Goal: Transaction & Acquisition: Purchase product/service

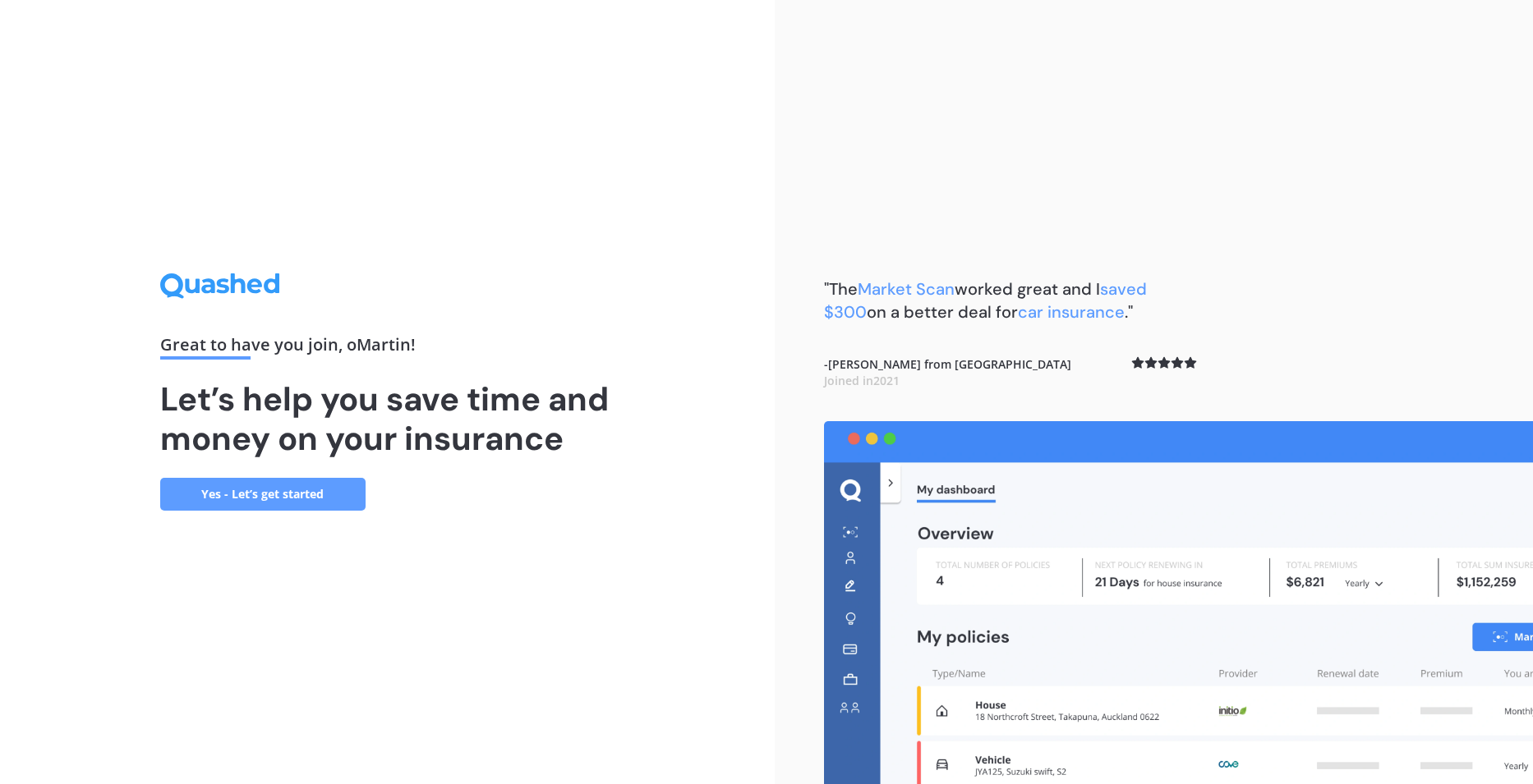
click at [238, 493] on link "Yes - Let’s get started" at bounding box center [263, 494] width 206 height 33
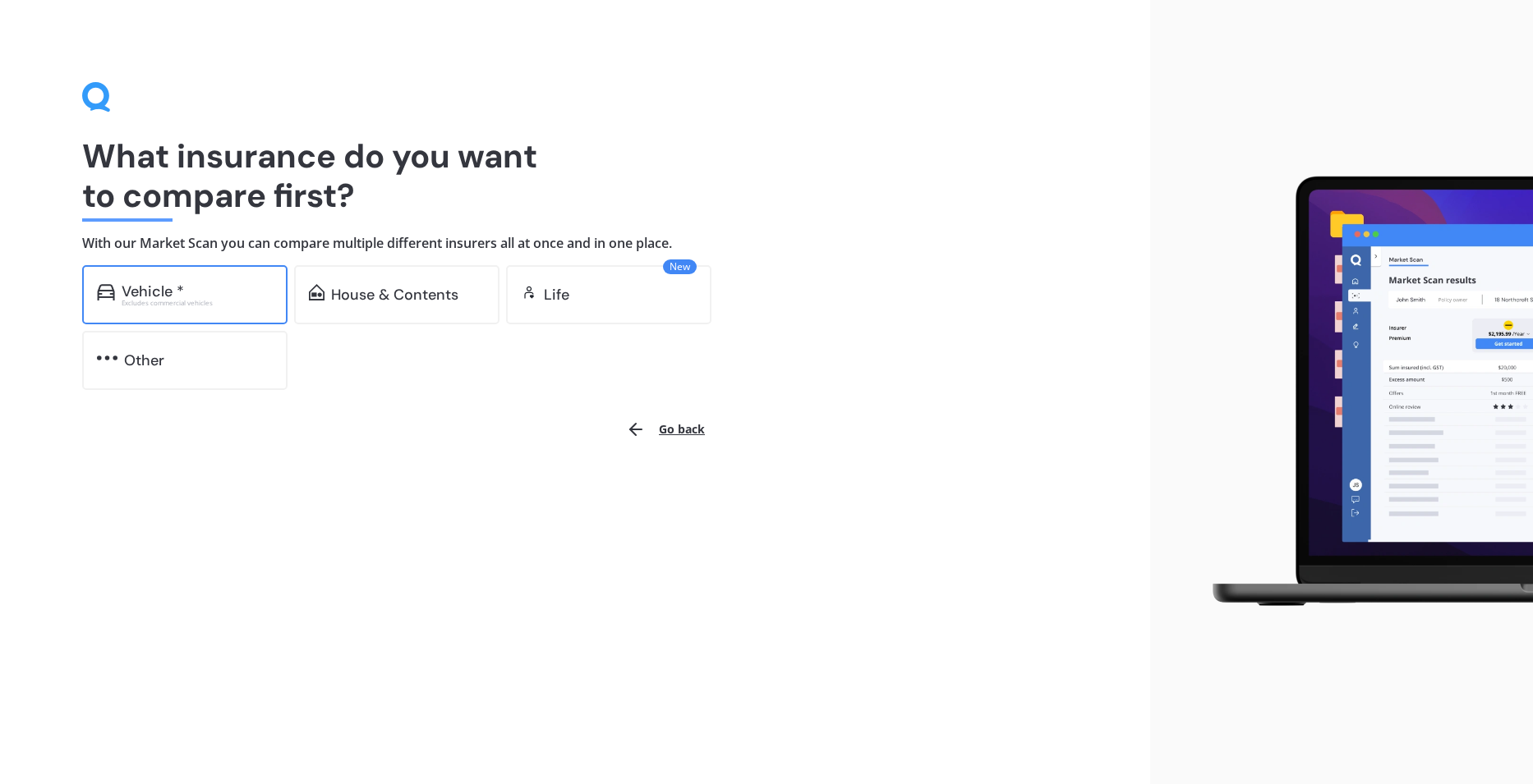
click at [179, 280] on div "Vehicle * Excludes commercial vehicles" at bounding box center [185, 295] width 206 height 59
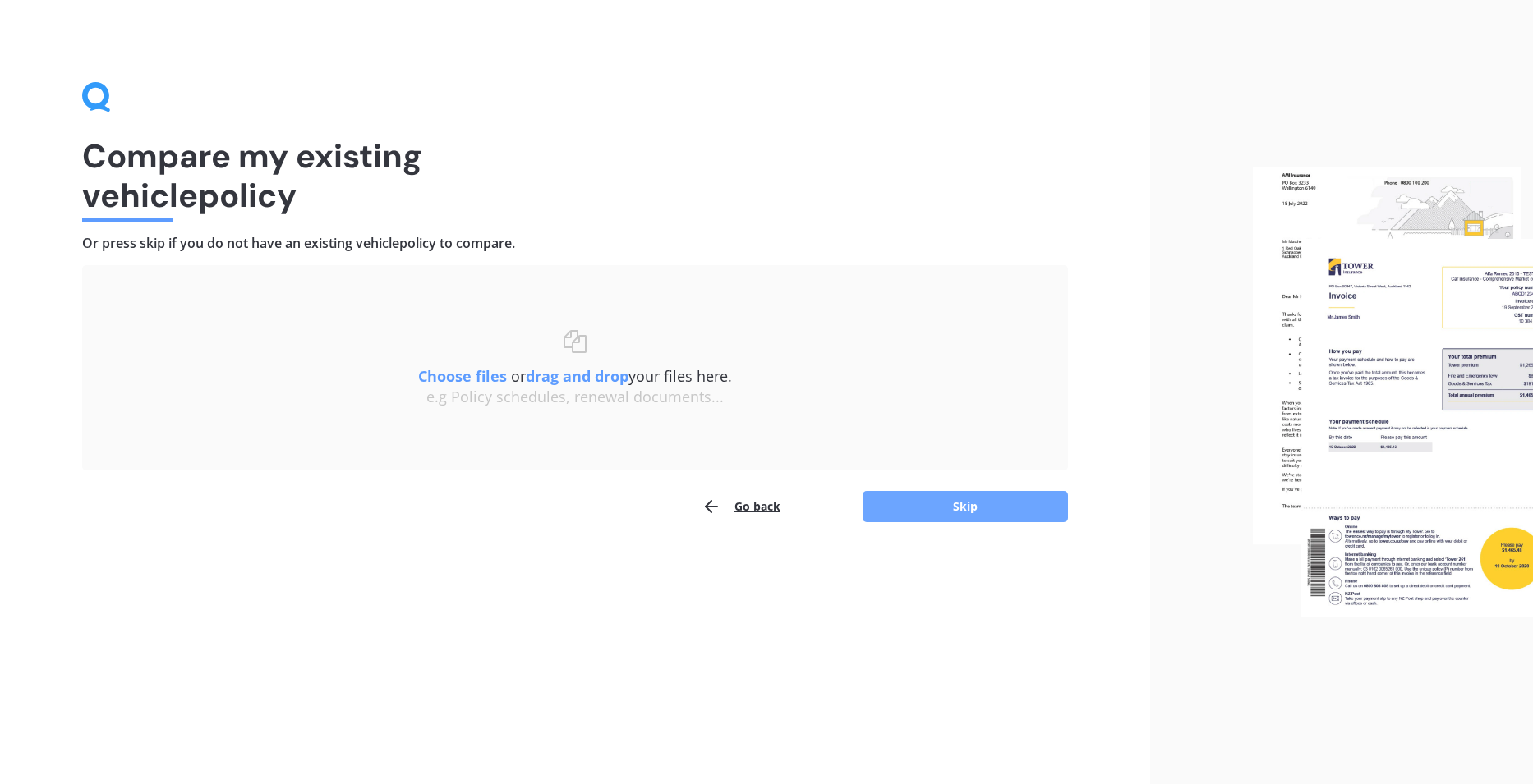
click at [944, 502] on button "Skip" at bounding box center [965, 507] width 206 height 32
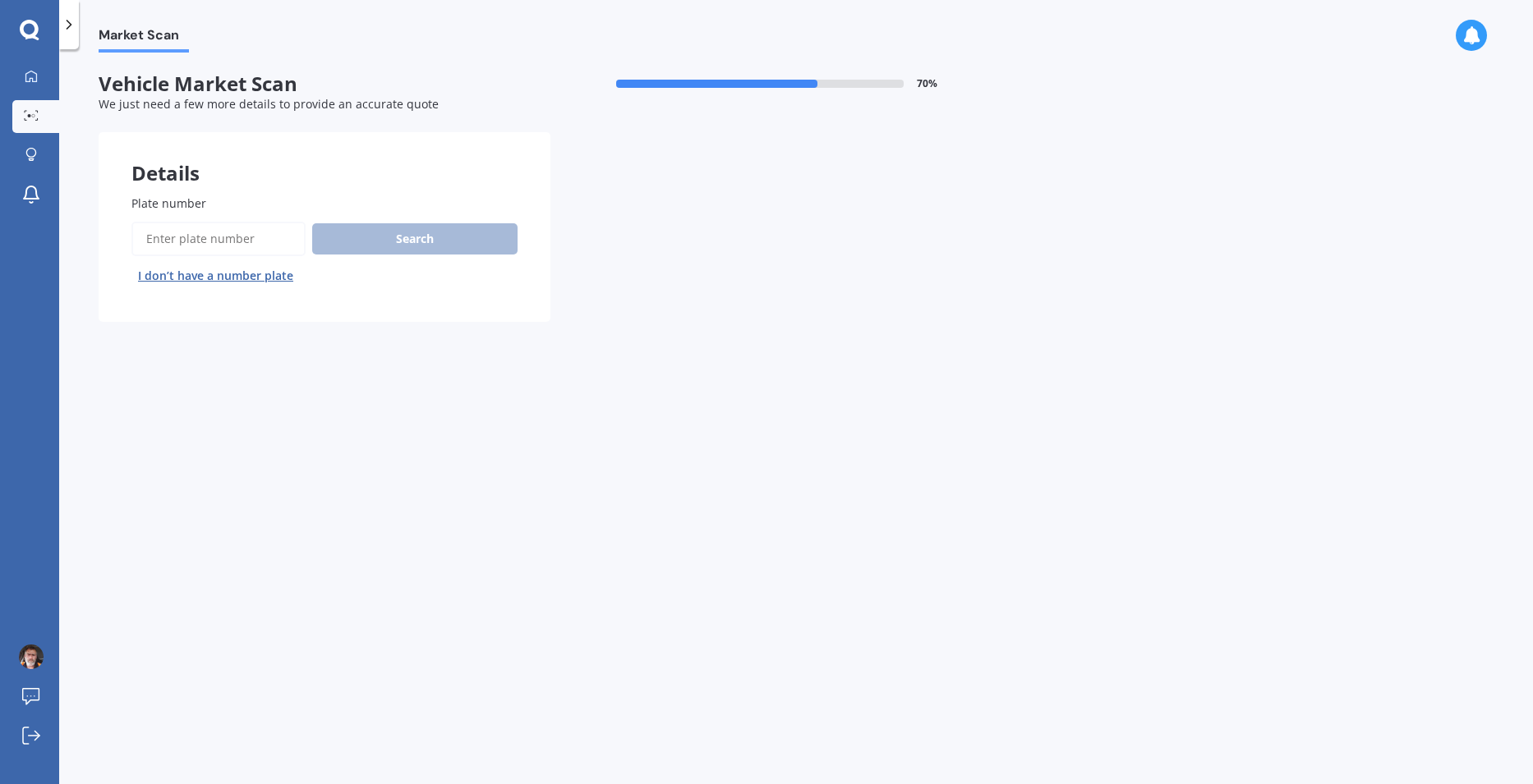
click at [279, 235] on input "Plate number" at bounding box center [219, 238] width 174 height 35
type input "mpg924"
click at [374, 240] on button "Search" at bounding box center [415, 239] width 206 height 32
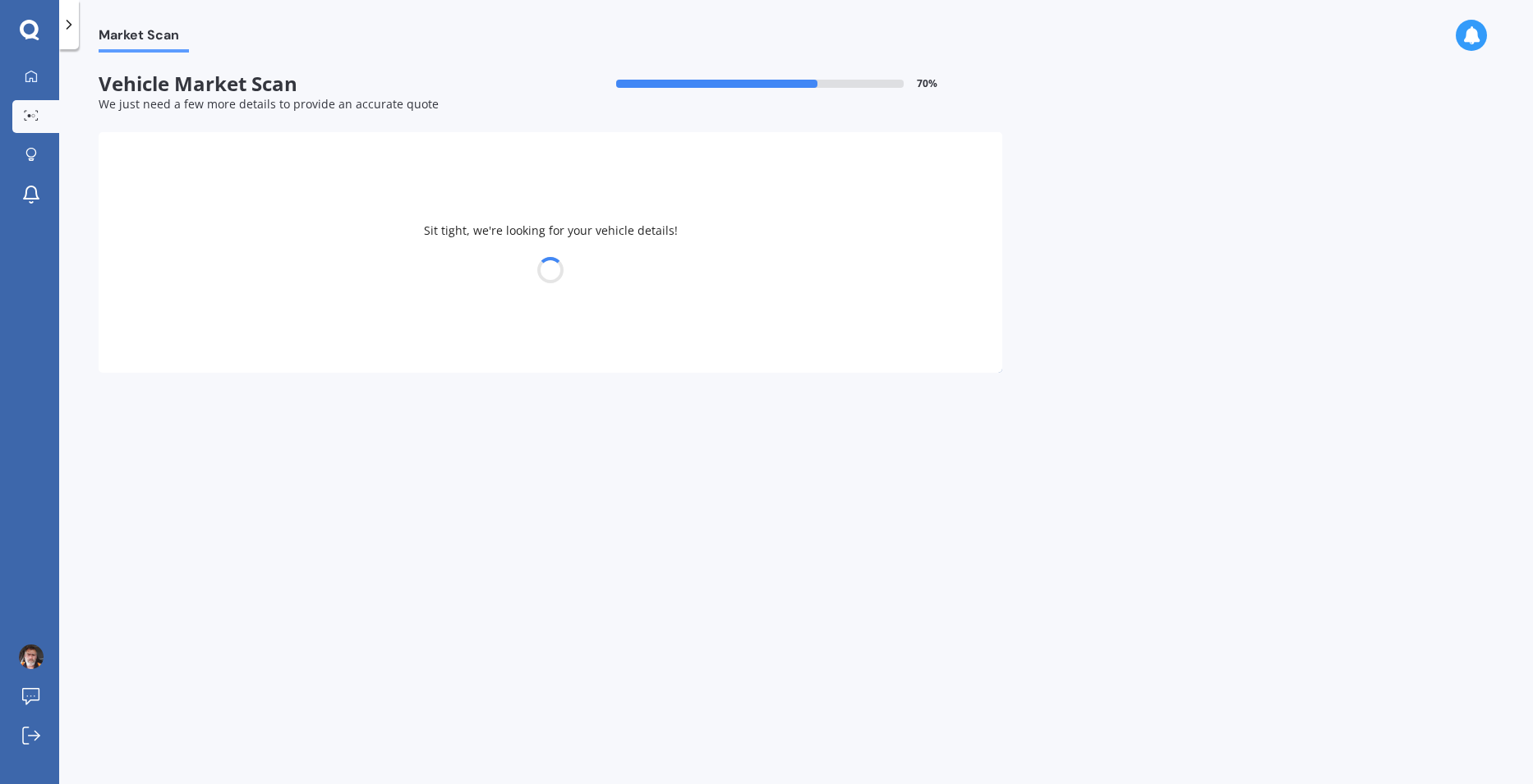
select select "HOLDEN"
select select "[US_STATE]"
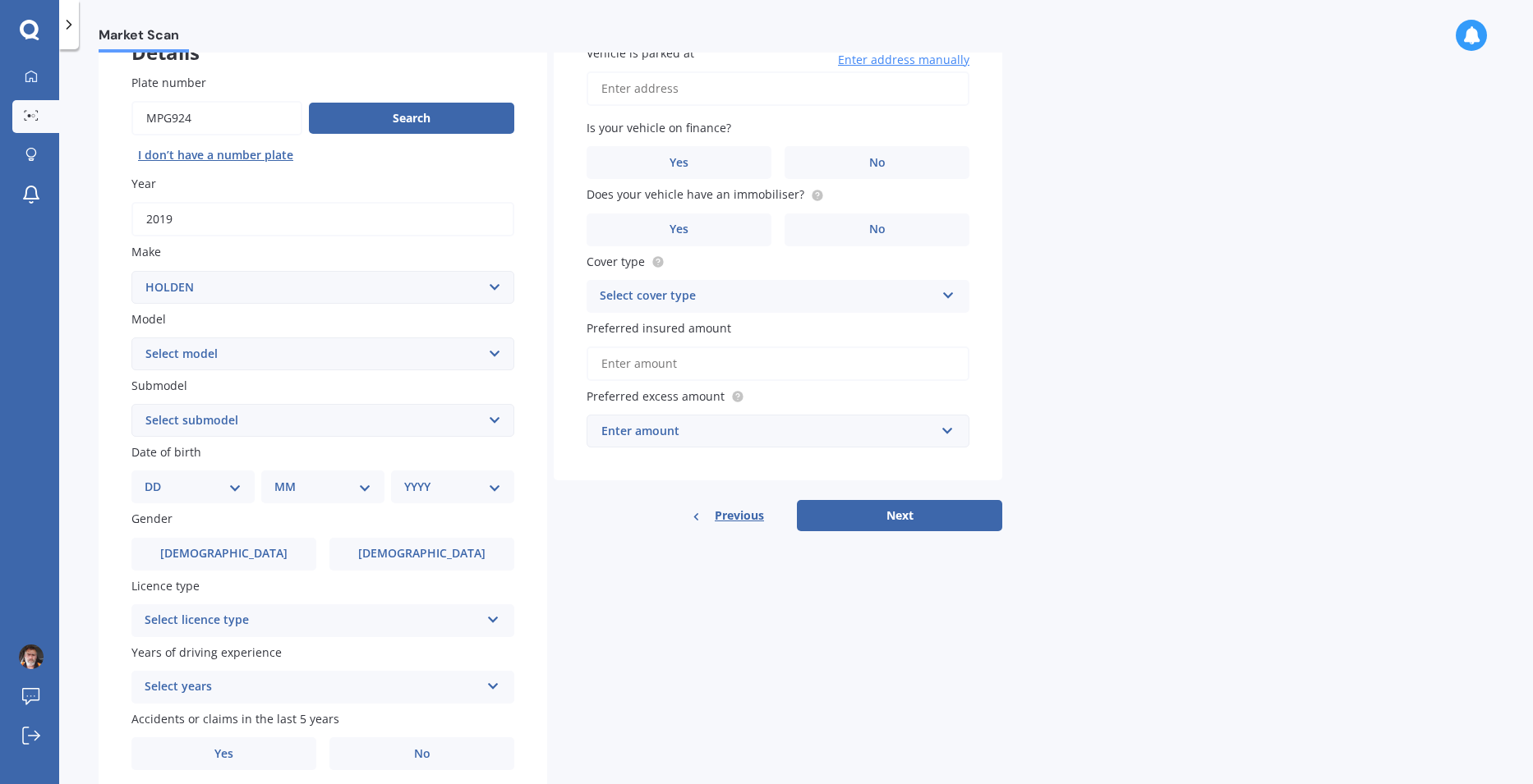
scroll to position [164, 0]
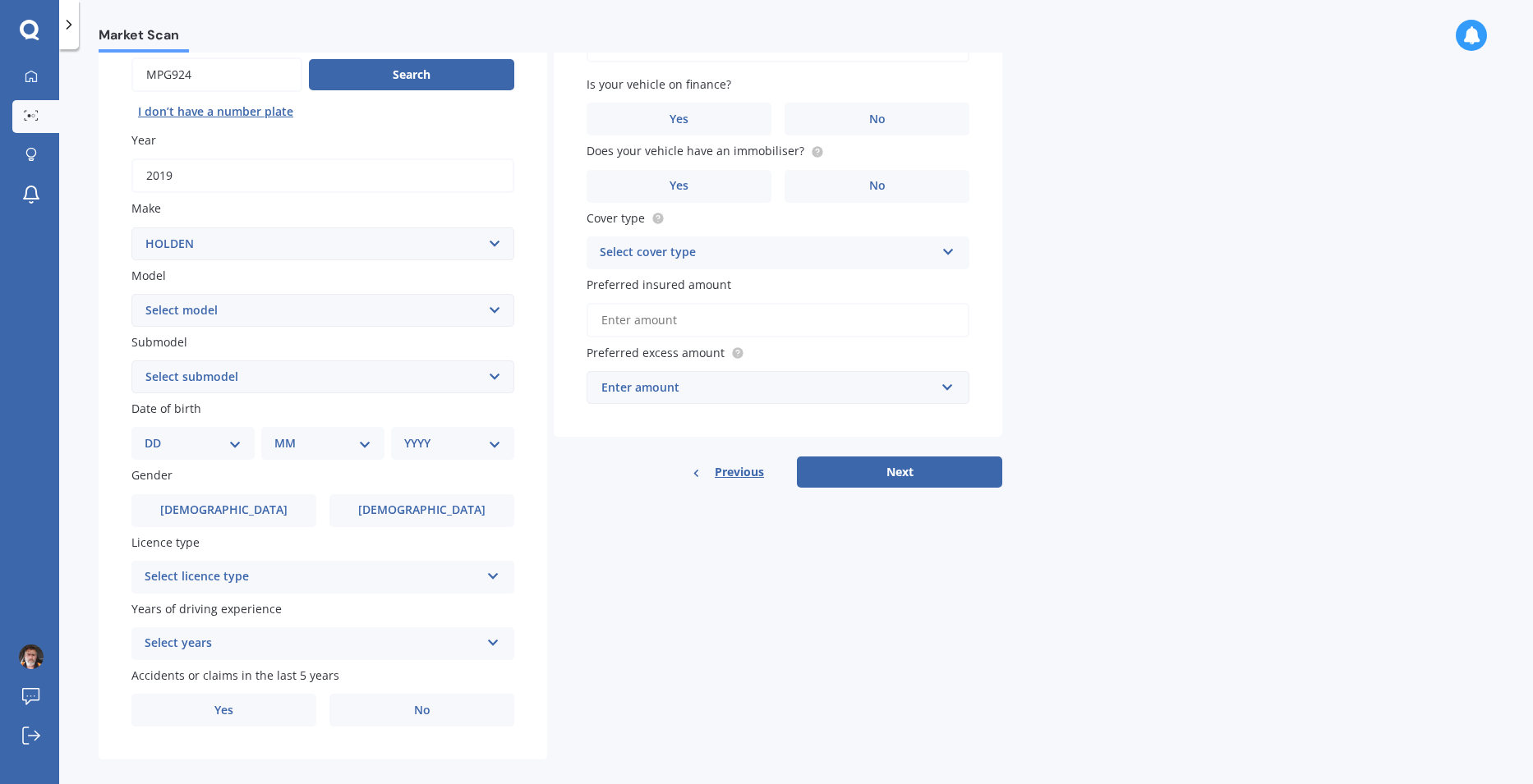
click at [286, 377] on select "Select submodel 2.8 Turbo Diesel 3.0 Turbo Diesel 2WD 3.0 Turbo Diesel 4WD LS L…" at bounding box center [322, 377] width 383 height 33
select select "LT 2.8 DIESEL"
click at [132, 361] on select "Select submodel 2.8 Turbo Diesel 3.0 Turbo Diesel 2WD 3.0 Turbo Diesel 4WD LS L…" at bounding box center [322, 377] width 383 height 33
click at [206, 439] on select "DD 01 02 03 04 05 06 07 08 09 10 11 12 13 14 15 16 17 18 19 20 21 22 23 24 25 2…" at bounding box center [193, 444] width 97 height 18
select select "23"
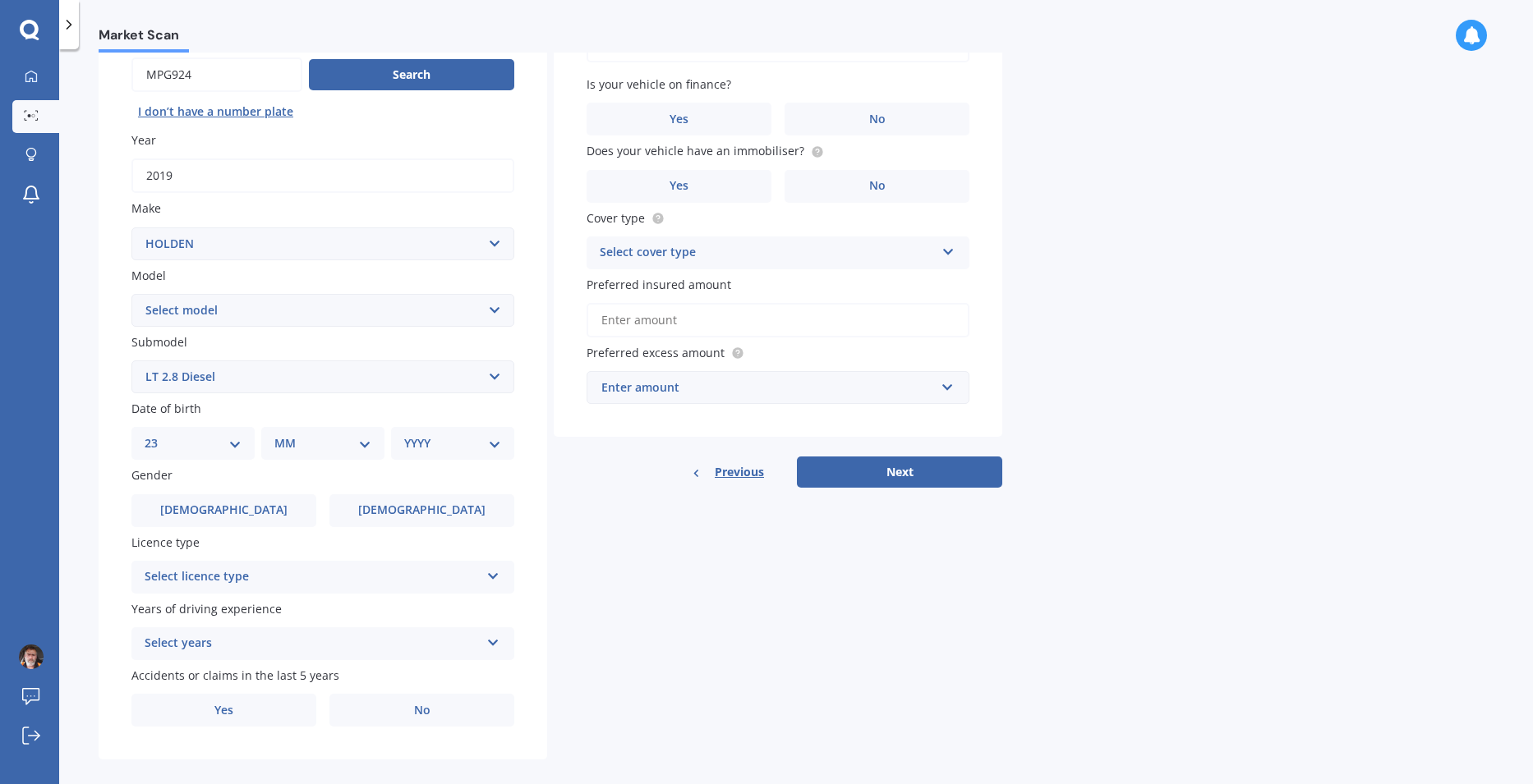
click at [158, 435] on select "DD 01 02 03 04 05 06 07 08 09 10 11 12 13 14 15 16 17 18 19 20 21 22 23 24 25 2…" at bounding box center [193, 444] width 97 height 18
click at [325, 439] on select "MM 01 02 03 04 05 06 07 08 09 10 11 12" at bounding box center [325, 444] width 90 height 18
select select "10"
click at [281, 435] on select "MM 01 02 03 04 05 06 07 08 09 10 11 12" at bounding box center [325, 444] width 90 height 18
click at [444, 449] on select "YYYY 2025 2024 2023 2022 2021 2020 2019 2018 2017 2016 2015 2014 2013 2012 2011…" at bounding box center [449, 444] width 90 height 18
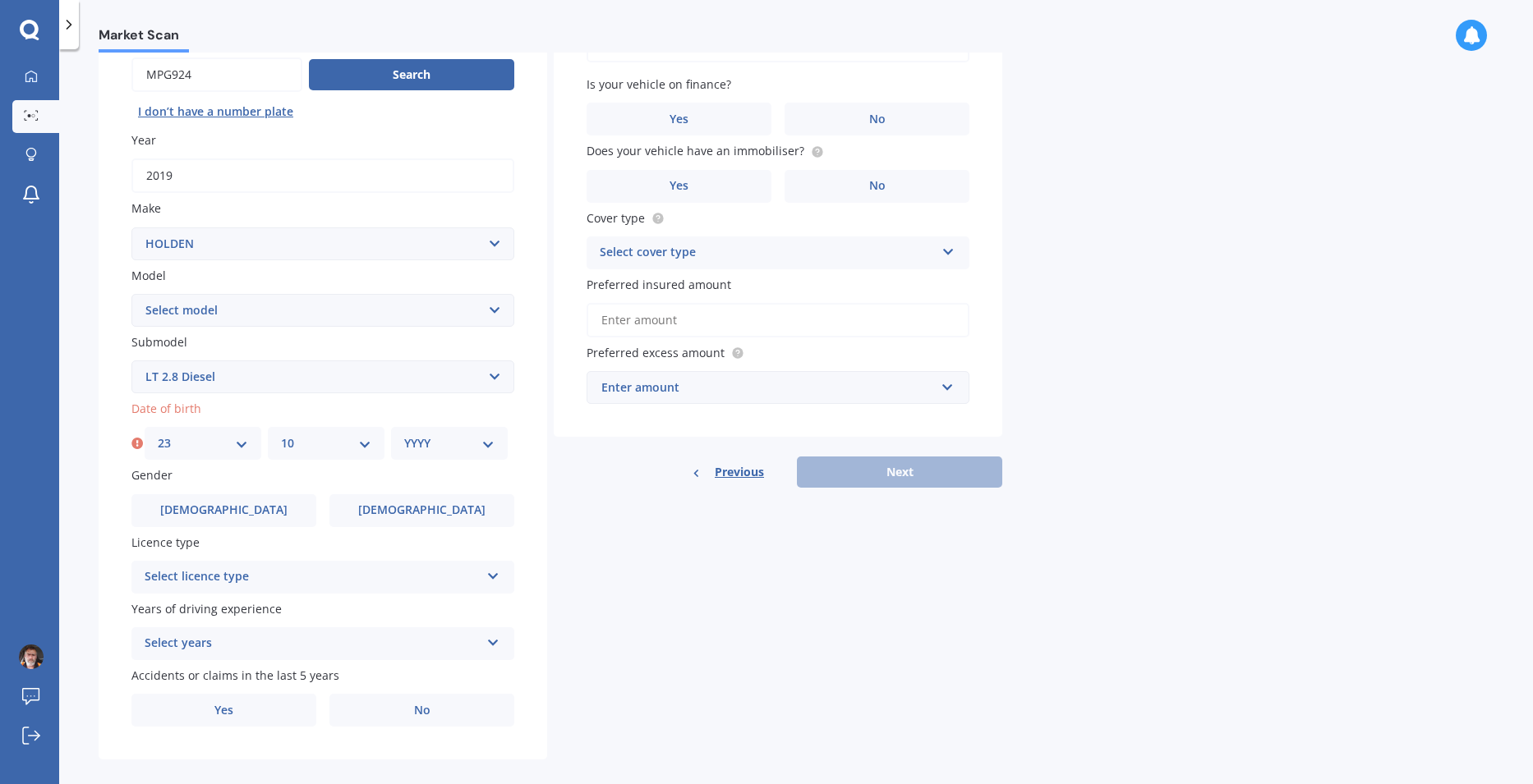
select select "1961"
click at [405, 435] on select "YYYY 2025 2024 2023 2022 2021 2020 2019 2018 2017 2016 2015 2014 2013 2012 2011…" at bounding box center [449, 444] width 90 height 18
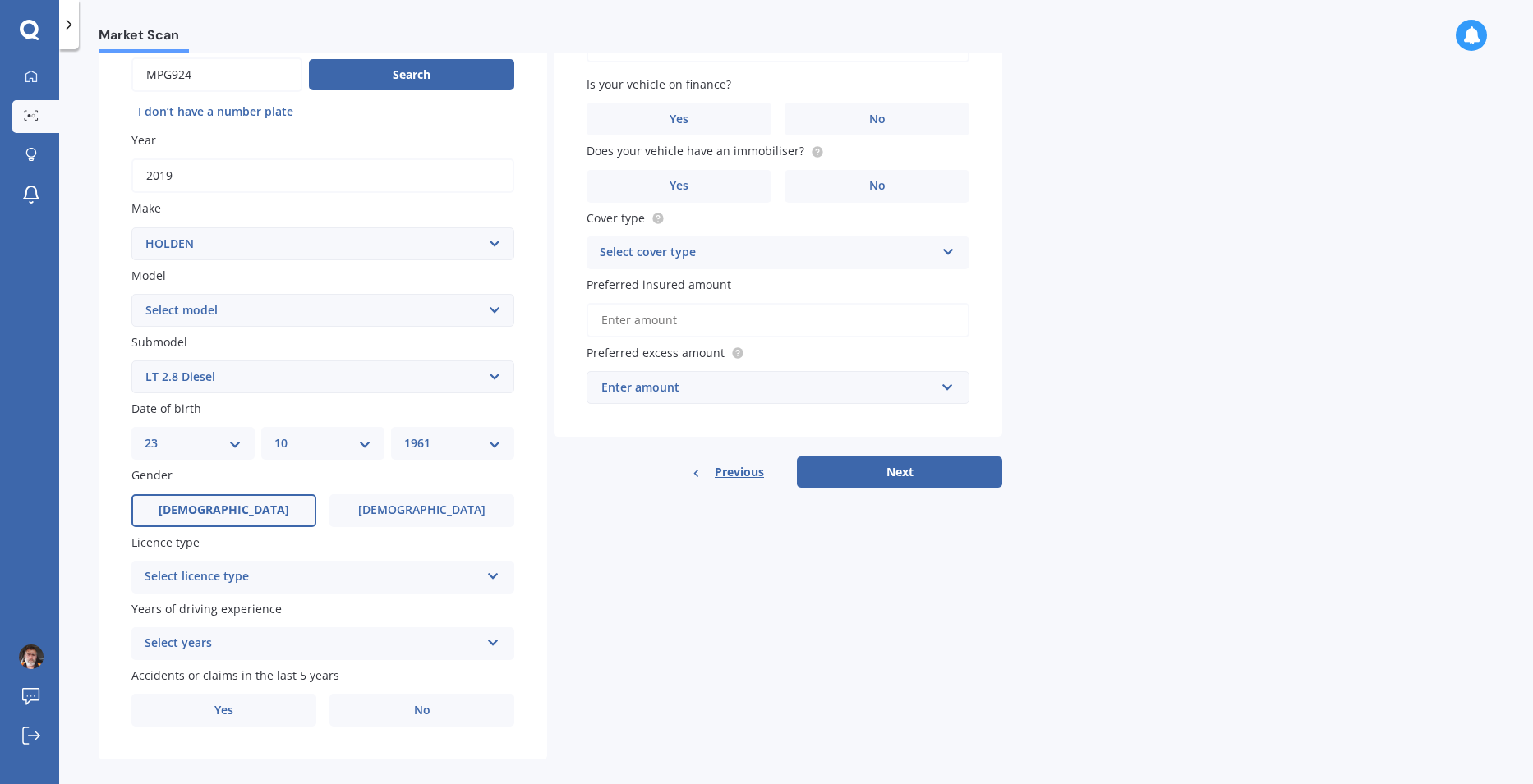
click at [217, 505] on span "[DEMOGRAPHIC_DATA]" at bounding box center [224, 510] width 131 height 14
click at [0, 0] on input "[DEMOGRAPHIC_DATA]" at bounding box center [0, 0] width 0 height 0
click at [296, 578] on div "Select licence type" at bounding box center [312, 577] width 335 height 20
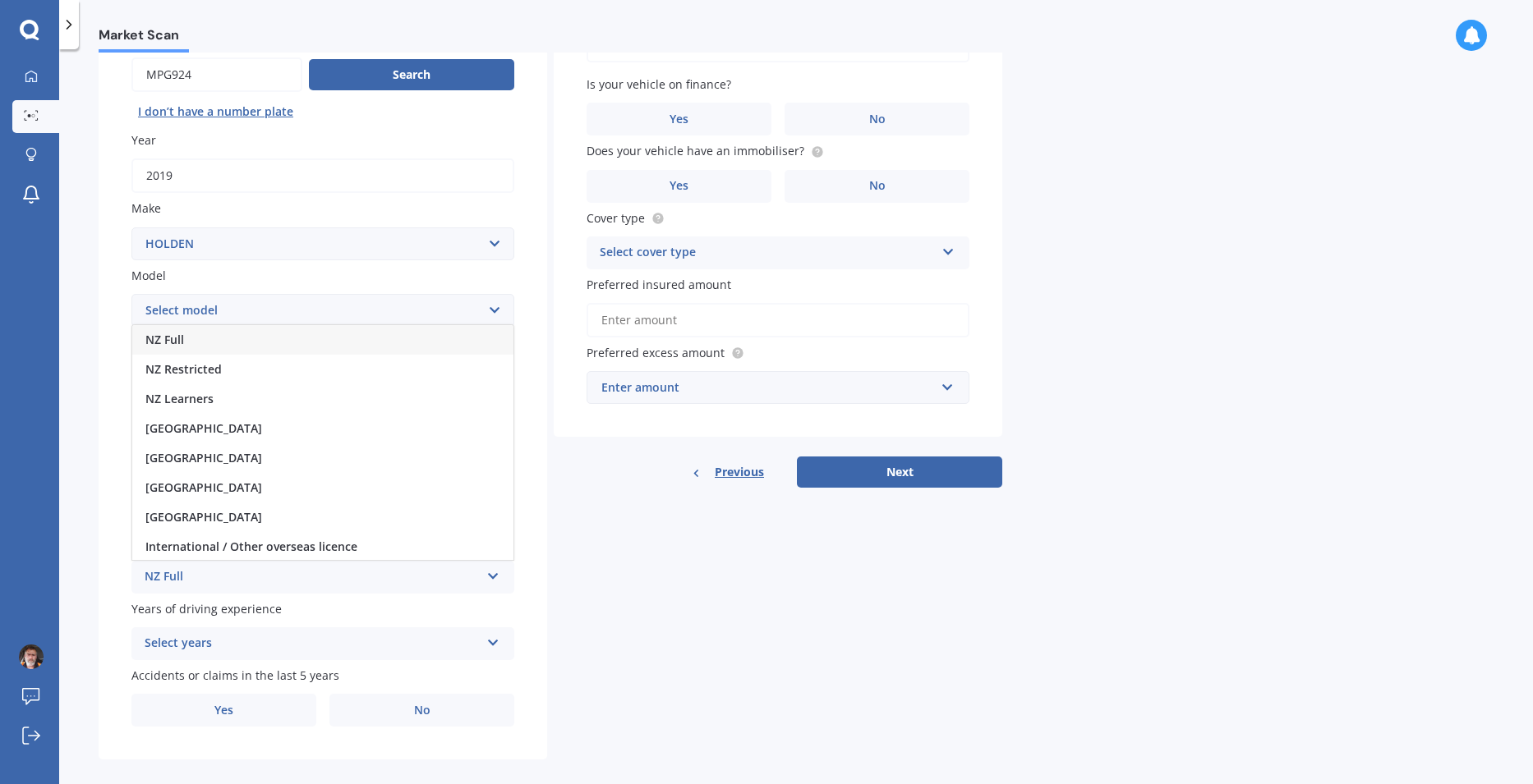
click at [207, 335] on div "NZ Full" at bounding box center [323, 340] width 382 height 30
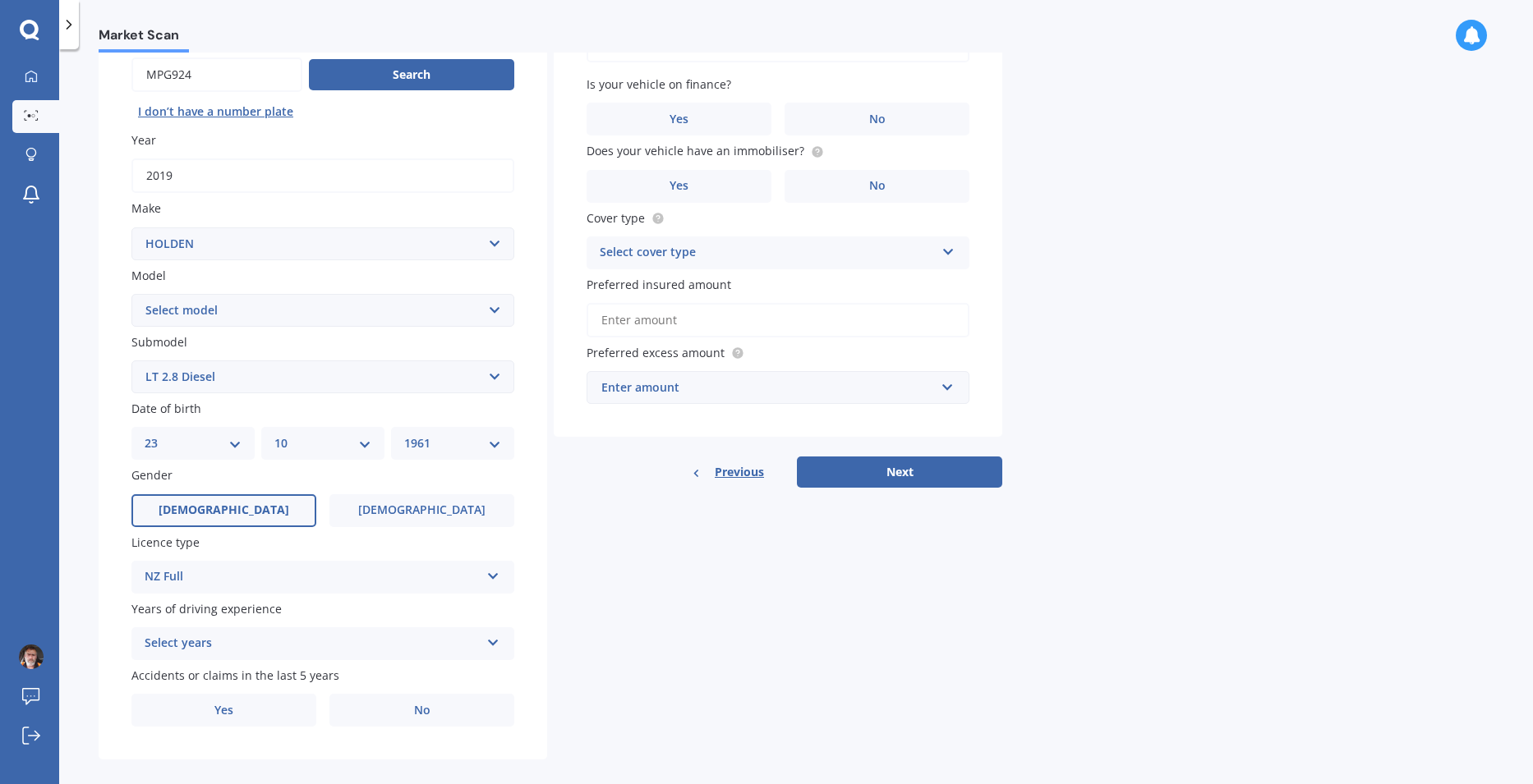
click at [260, 639] on div "Select years" at bounding box center [312, 644] width 335 height 20
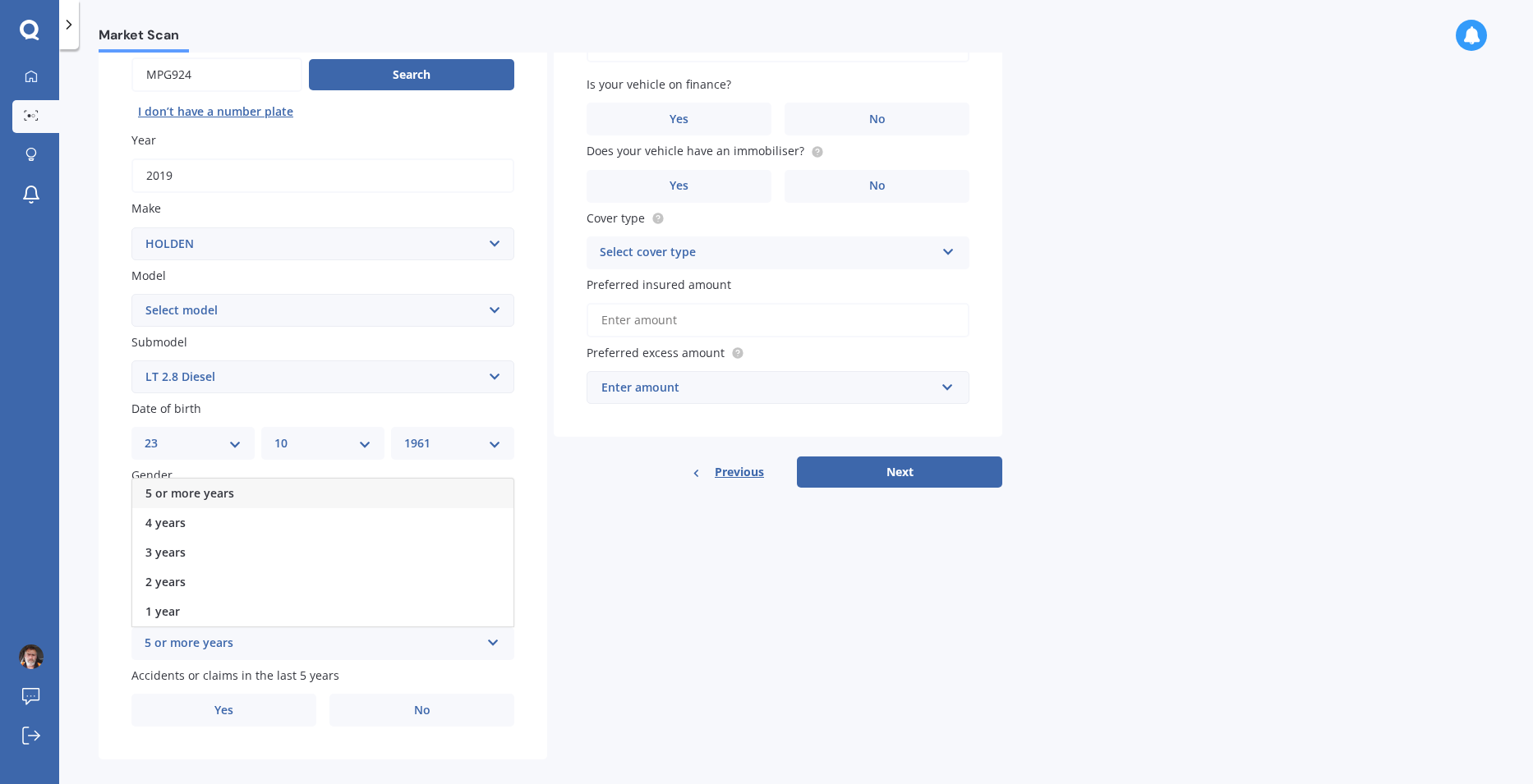
click at [202, 492] on span "5 or more years" at bounding box center [190, 493] width 89 height 16
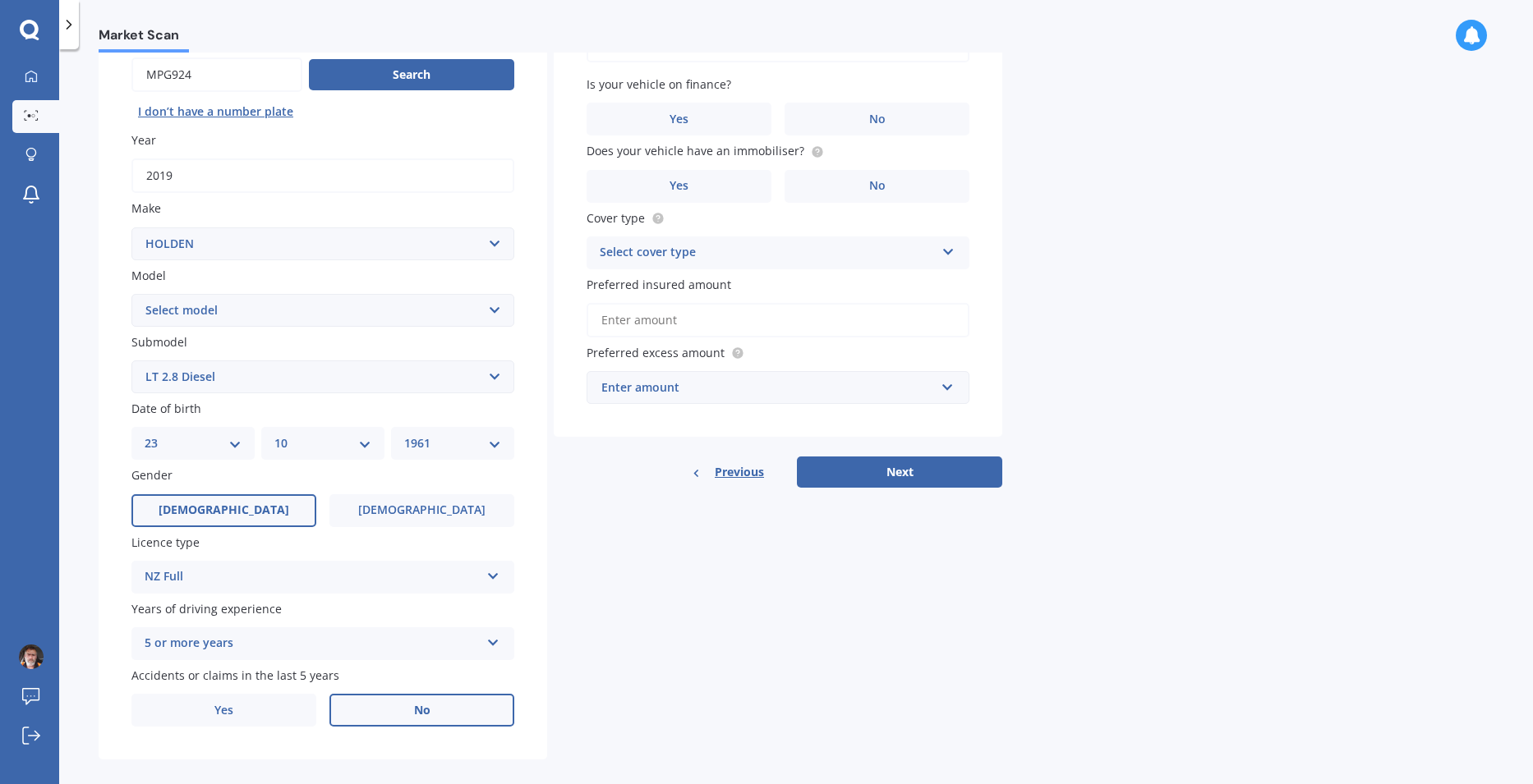
click at [444, 716] on label "No" at bounding box center [421, 710] width 185 height 33
click at [0, 0] on input "No" at bounding box center [0, 0] width 0 height 0
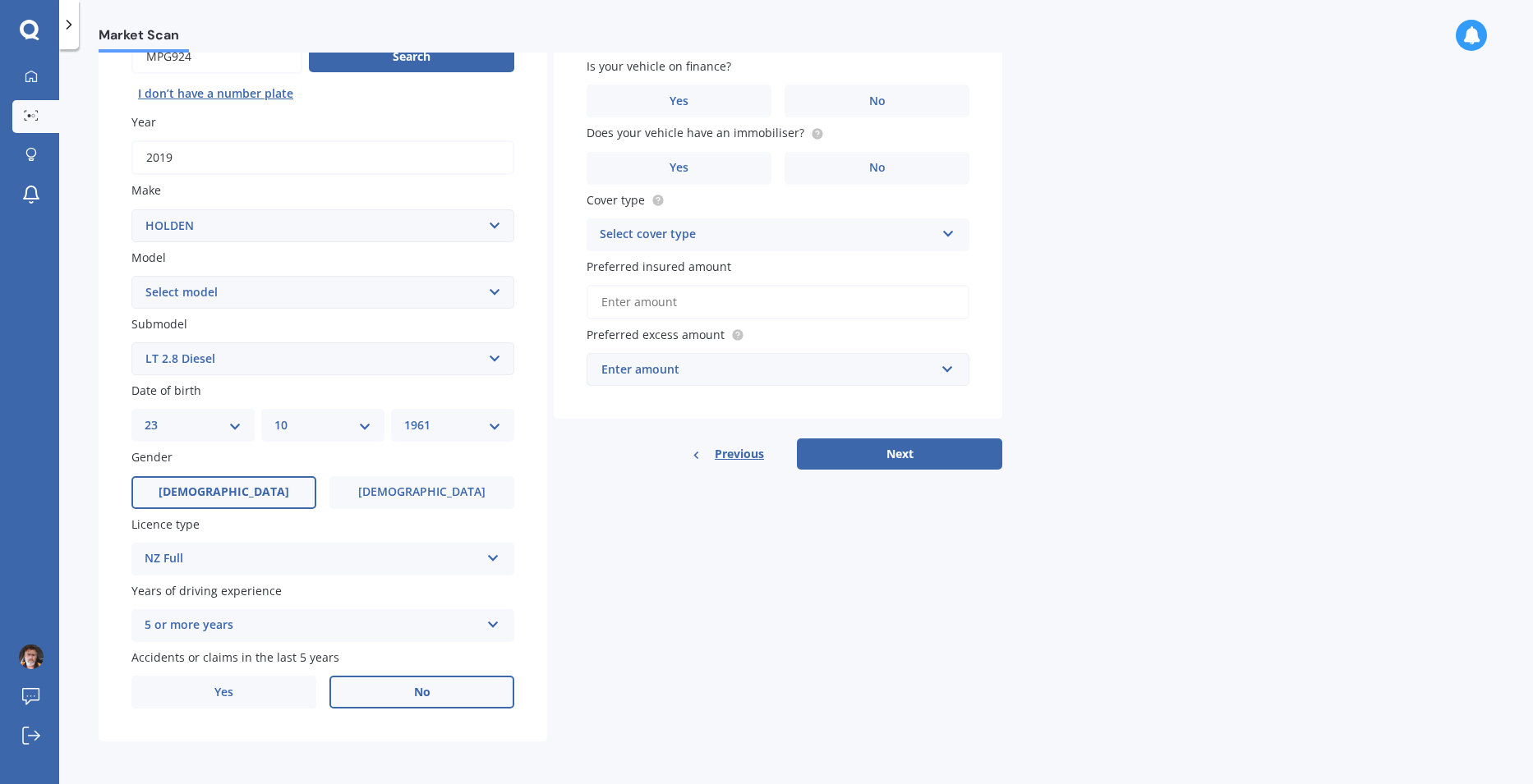
click at [400, 690] on label "No" at bounding box center [421, 692] width 185 height 33
click at [0, 0] on input "No" at bounding box center [0, 0] width 0 height 0
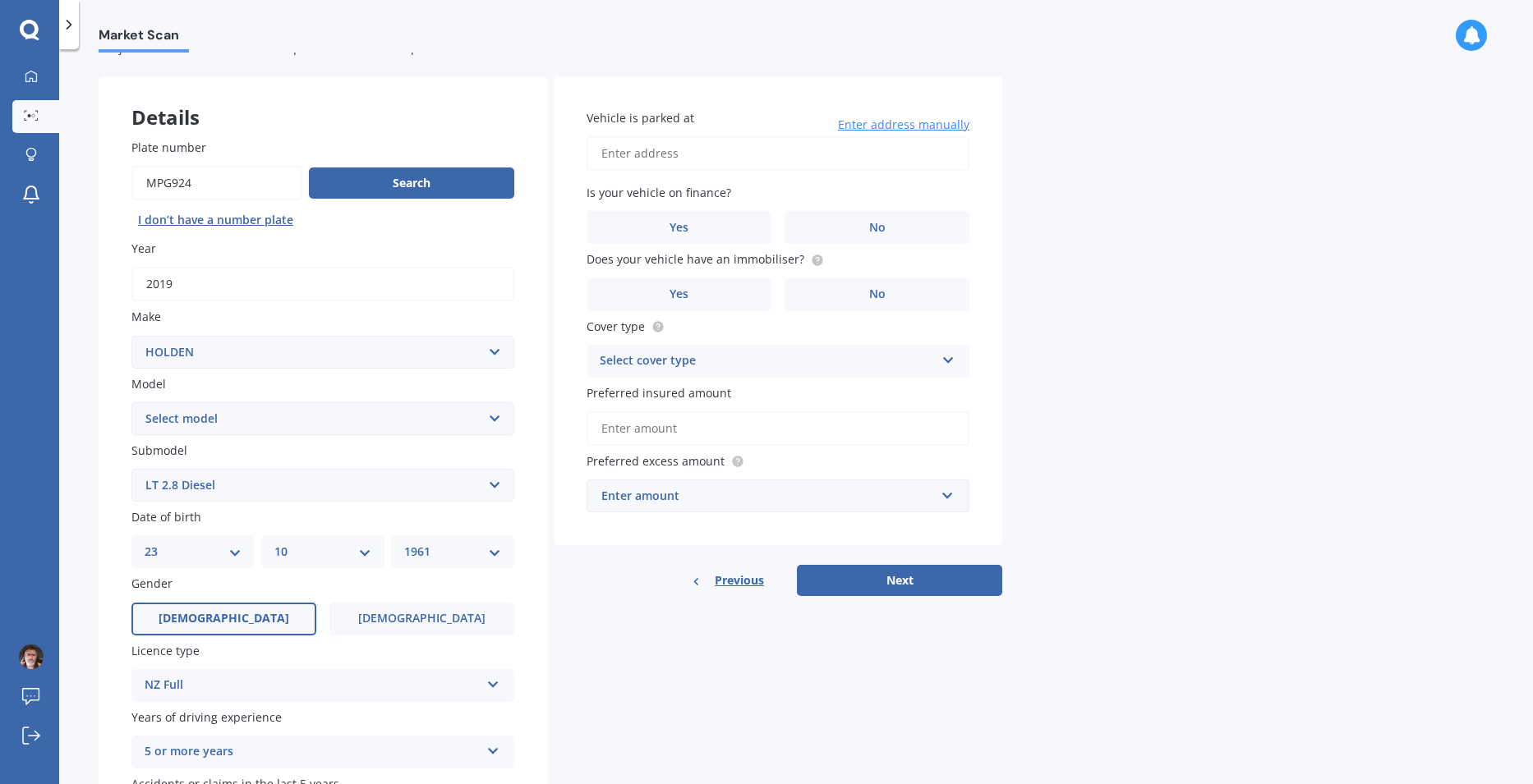
scroll to position [0, 0]
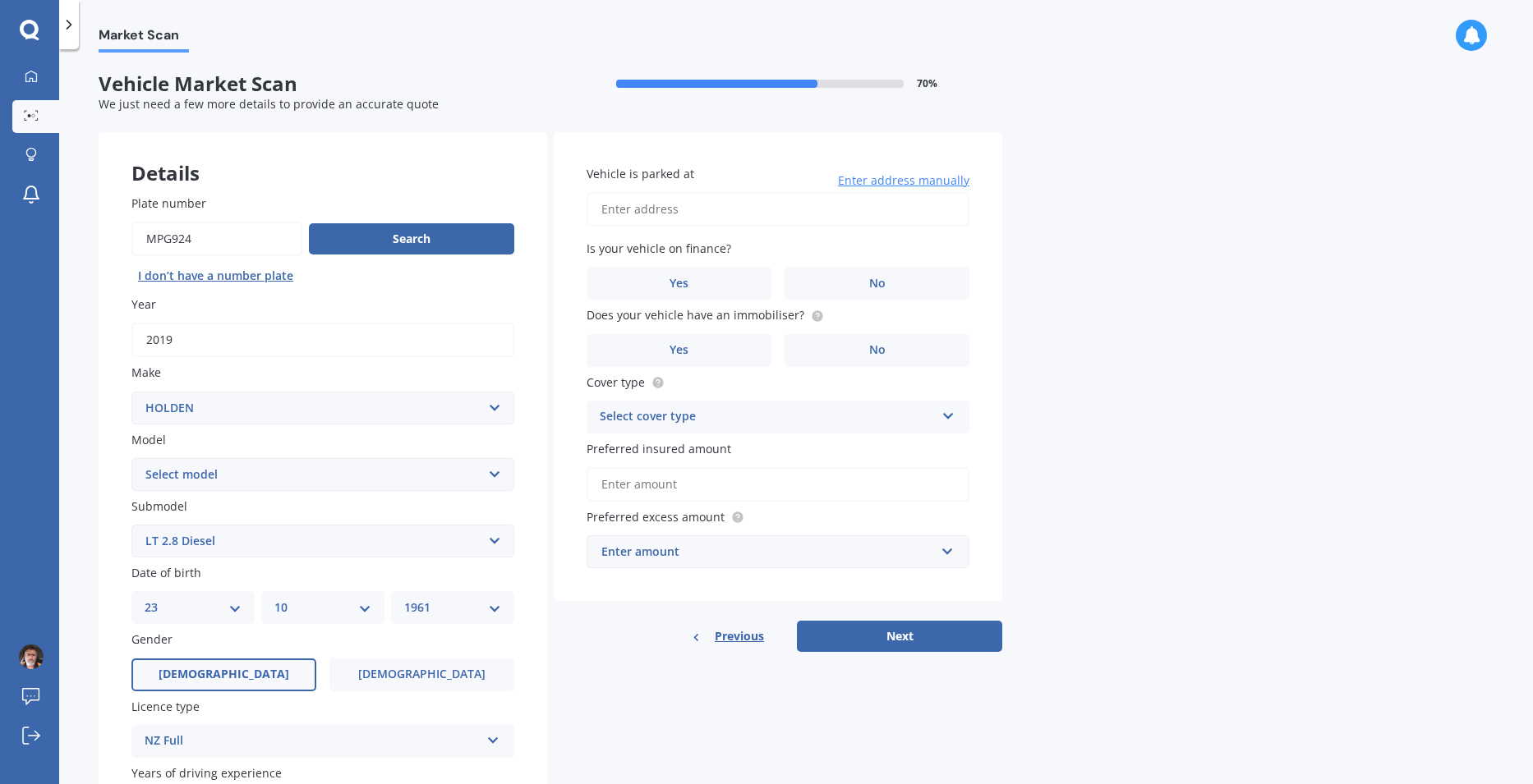
click at [715, 212] on input "Vehicle is parked at" at bounding box center [777, 209] width 383 height 35
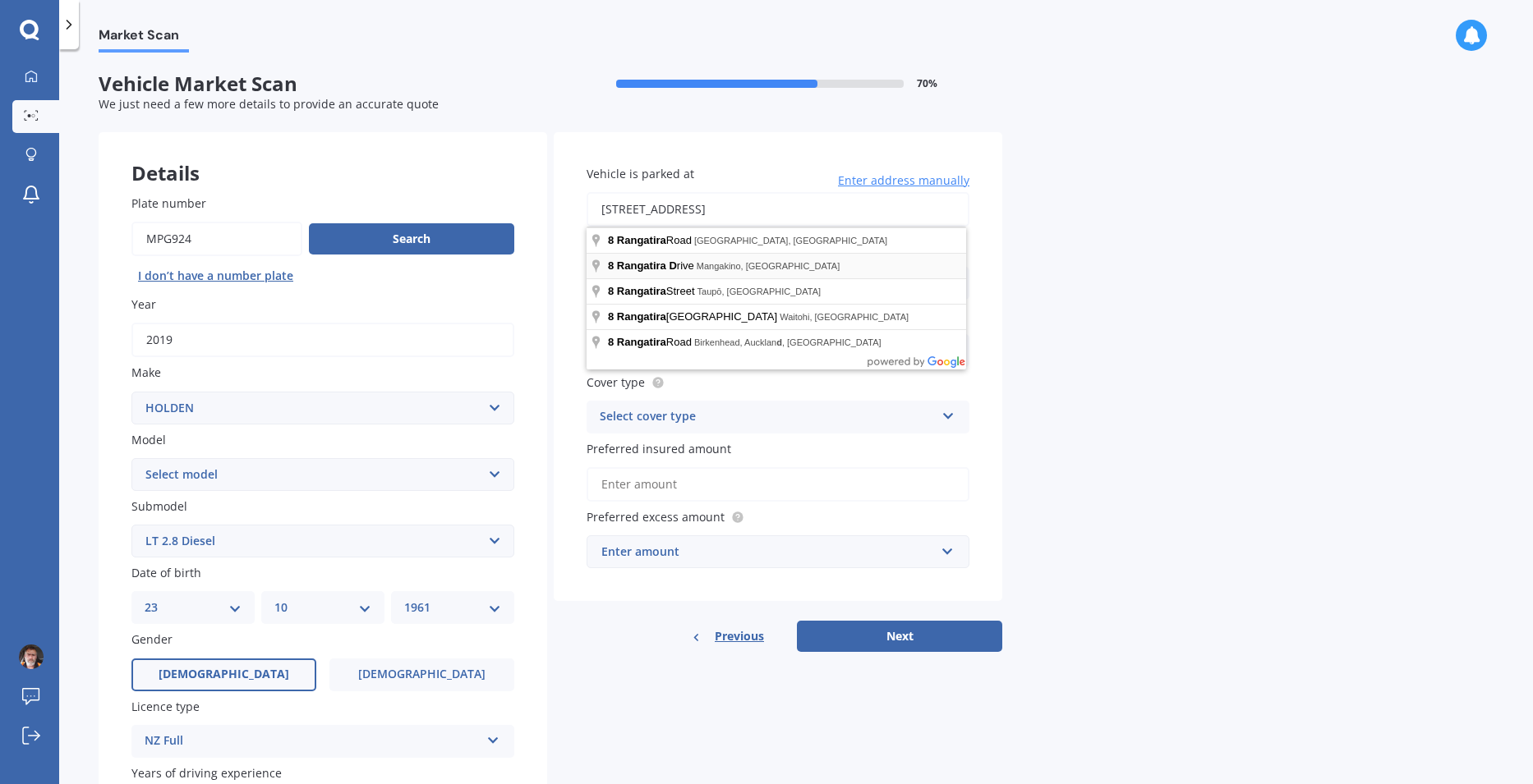
type input "[STREET_ADDRESS]"
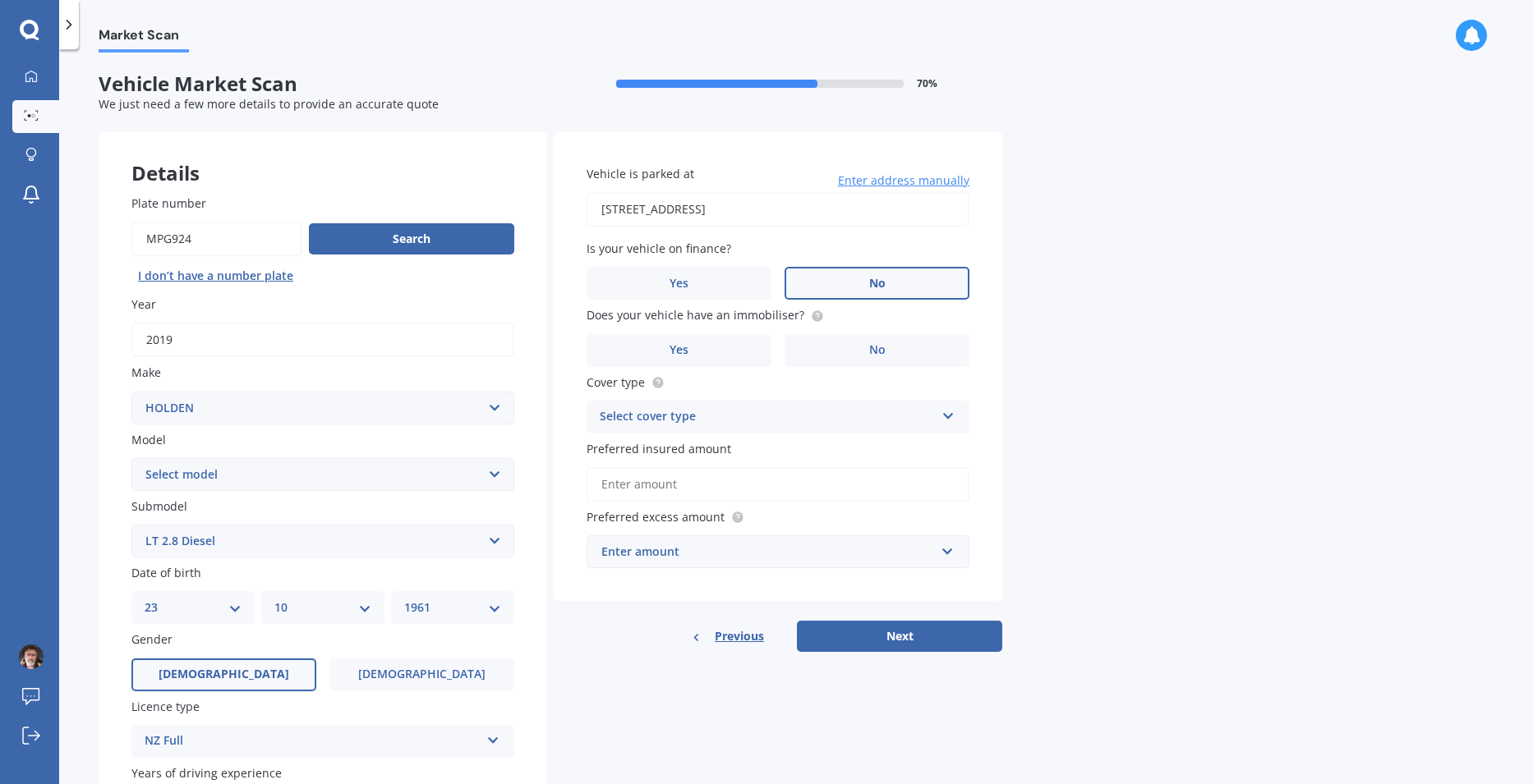
click at [839, 280] on label "No" at bounding box center [876, 283] width 185 height 33
click at [0, 0] on input "No" at bounding box center [0, 0] width 0 height 0
click at [713, 358] on label "Yes" at bounding box center [678, 350] width 185 height 33
click at [0, 0] on input "Yes" at bounding box center [0, 0] width 0 height 0
click at [819, 413] on div "Select cover type" at bounding box center [767, 417] width 335 height 20
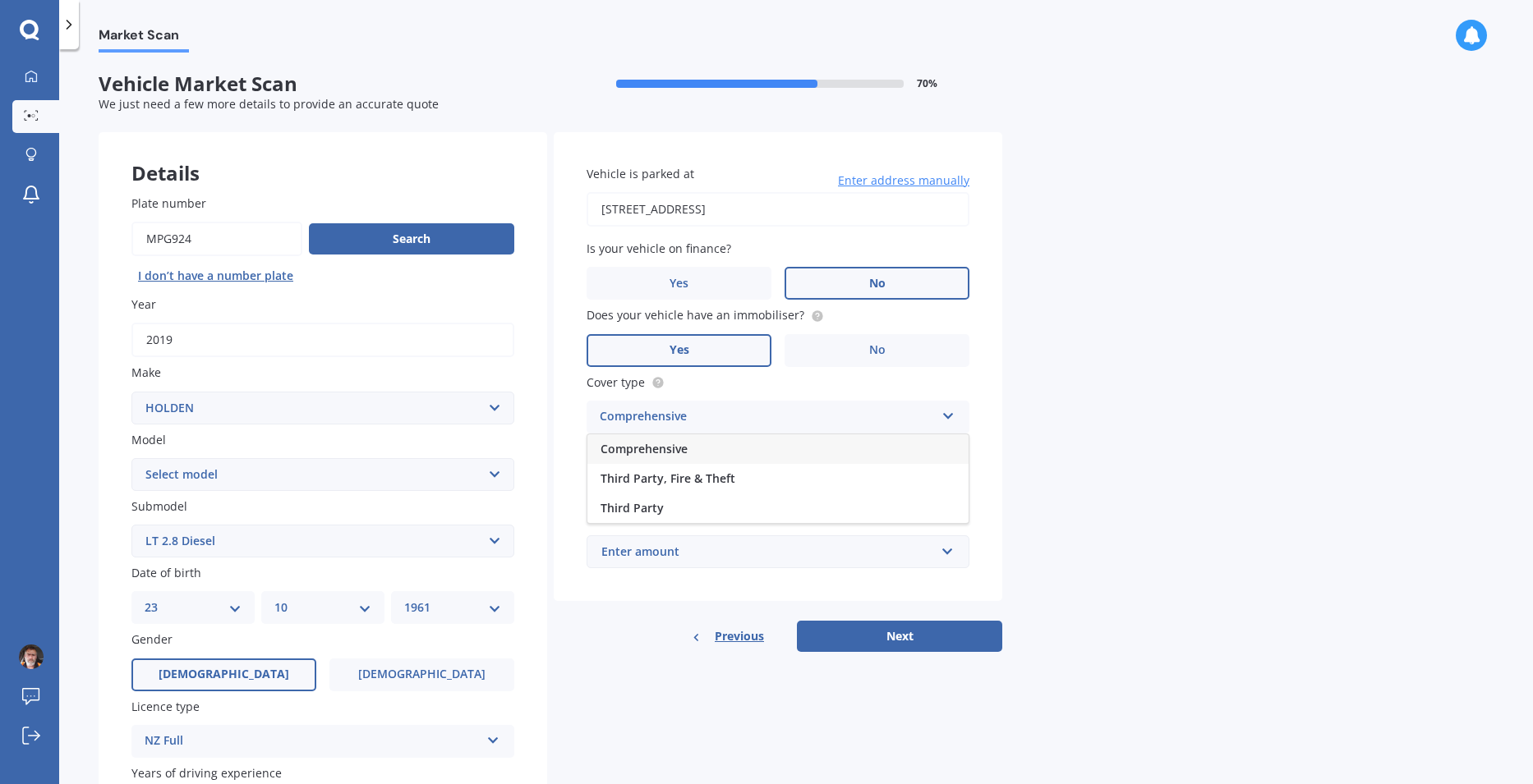
click at [729, 448] on div "Comprehensive" at bounding box center [778, 450] width 382 height 30
click at [770, 488] on input "Preferred insured amount" at bounding box center [777, 484] width 383 height 35
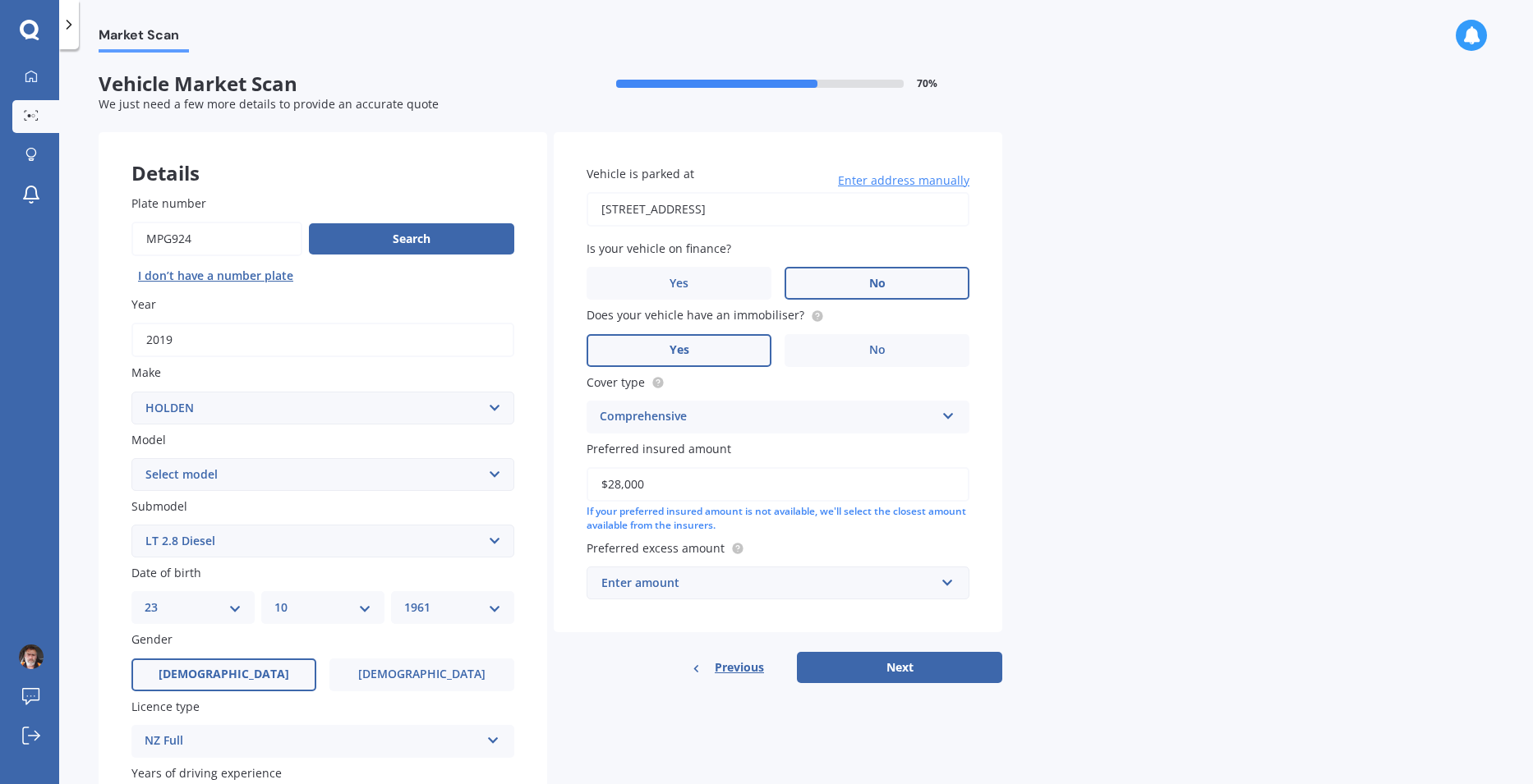
type input "$28,000"
click at [692, 587] on div "Enter amount" at bounding box center [767, 583] width 333 height 18
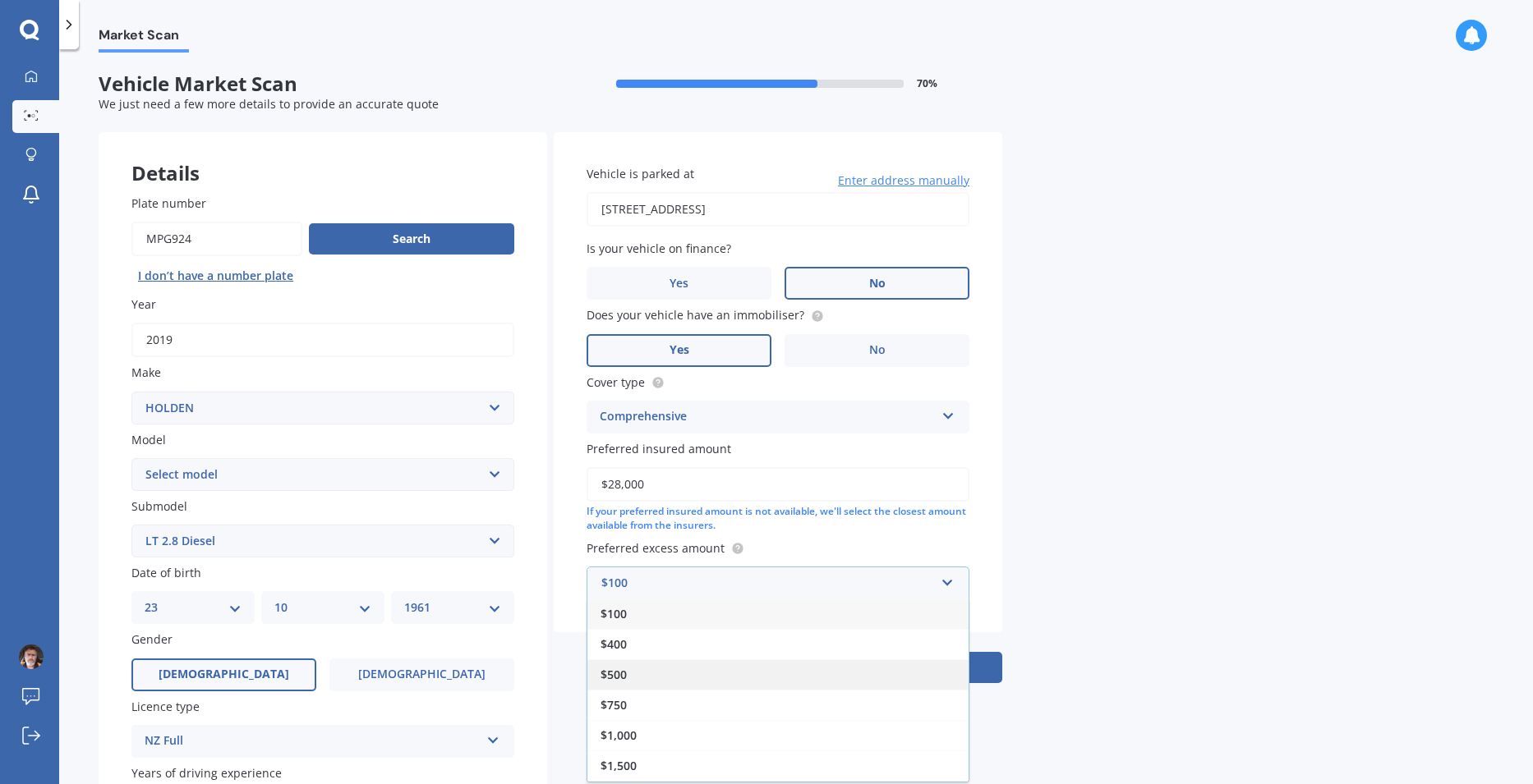
click at [641, 681] on div "$500" at bounding box center [778, 674] width 382 height 31
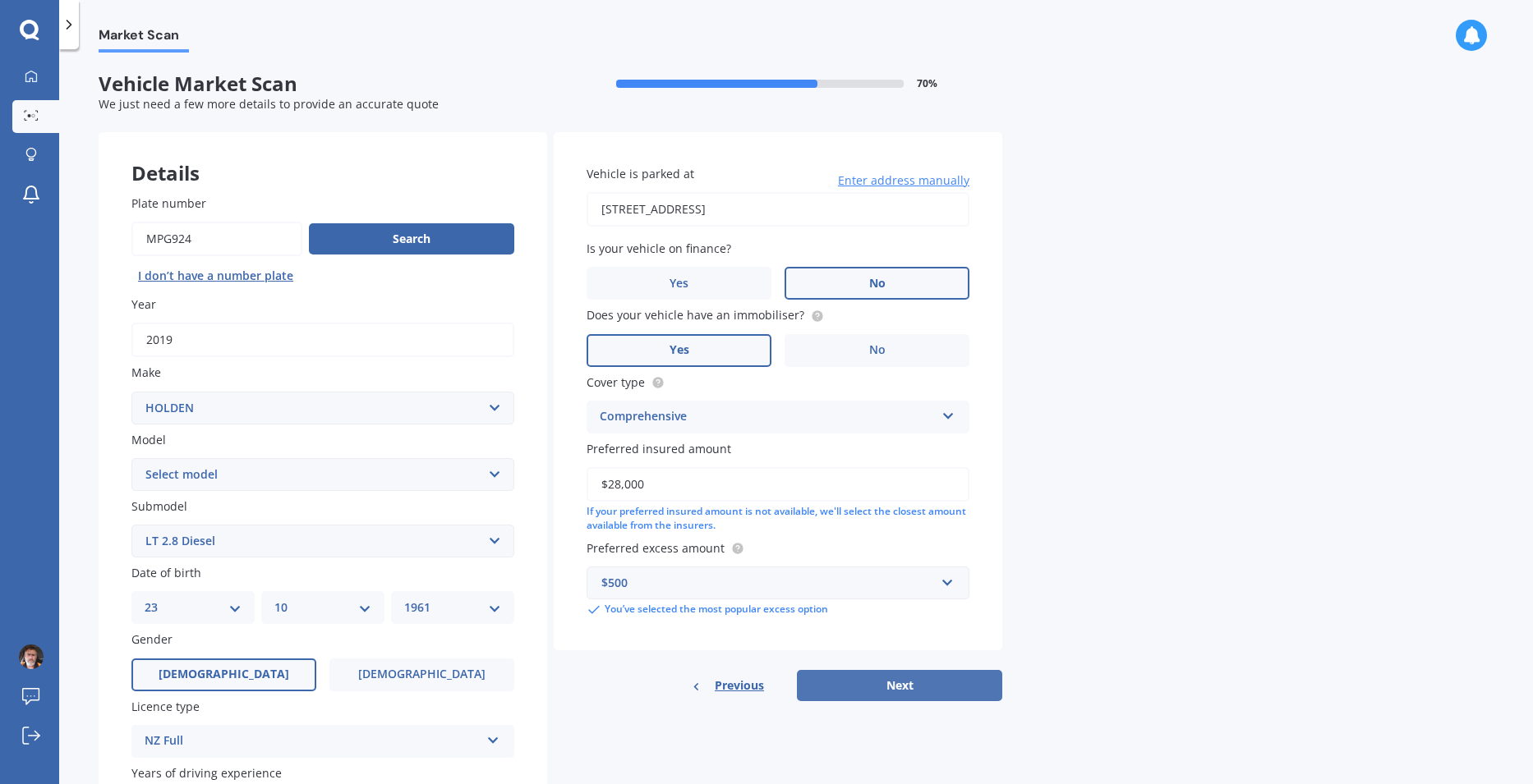
click at [863, 686] on button "Next" at bounding box center [900, 686] width 206 height 32
select select "23"
select select "10"
select select "1961"
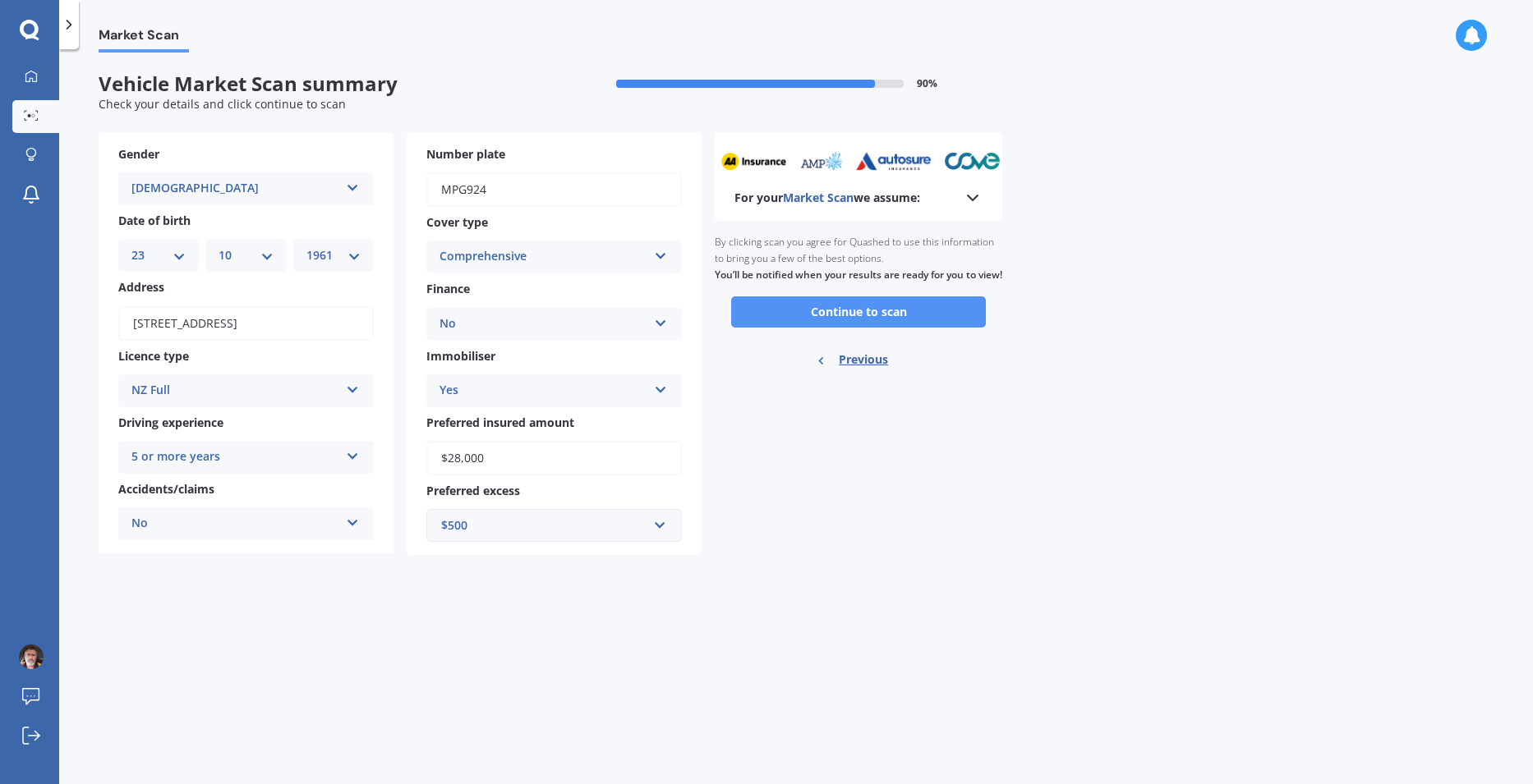
click at [803, 323] on button "Continue to scan" at bounding box center [858, 312] width 255 height 32
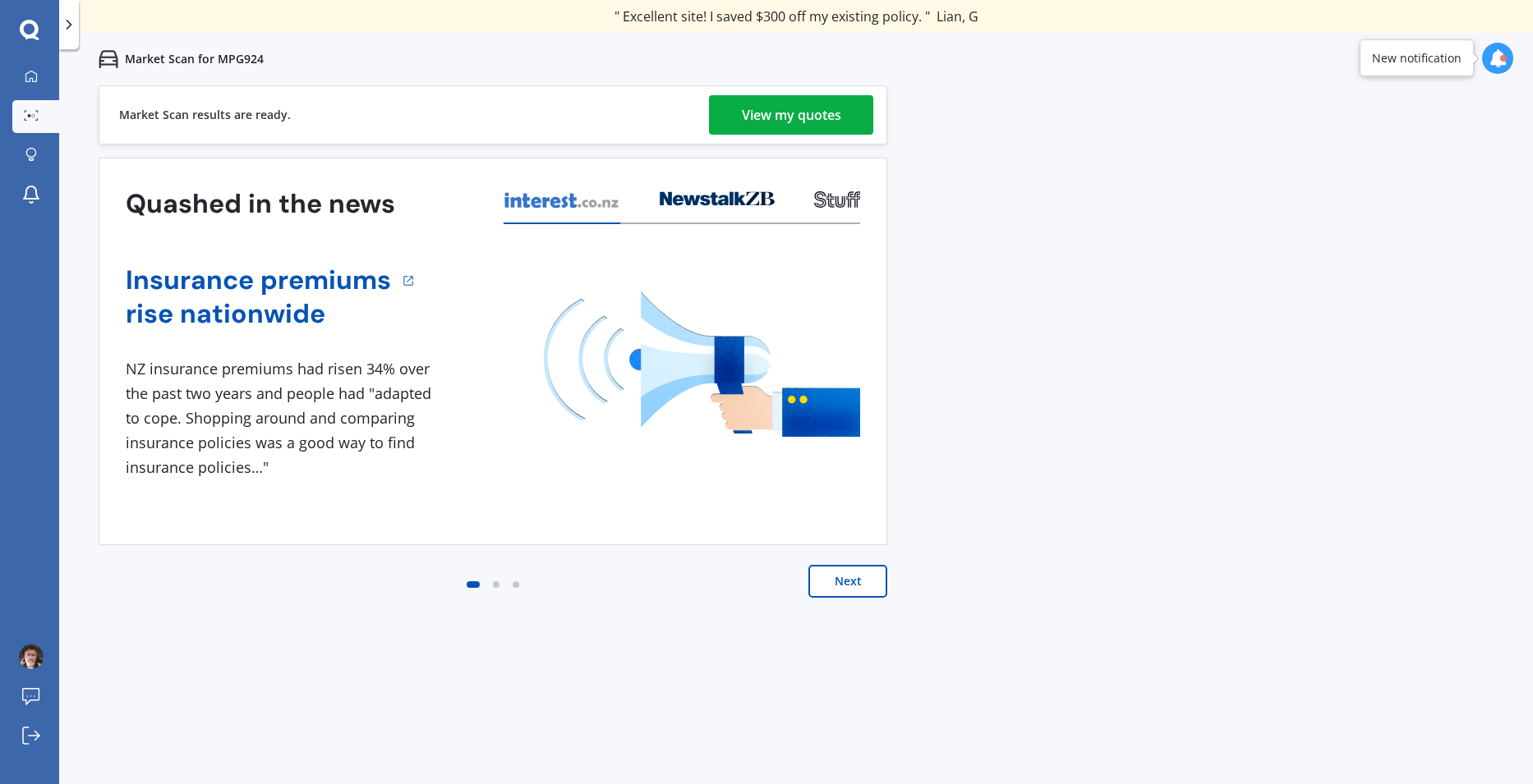
click at [779, 111] on div "View my quotes" at bounding box center [791, 115] width 100 height 40
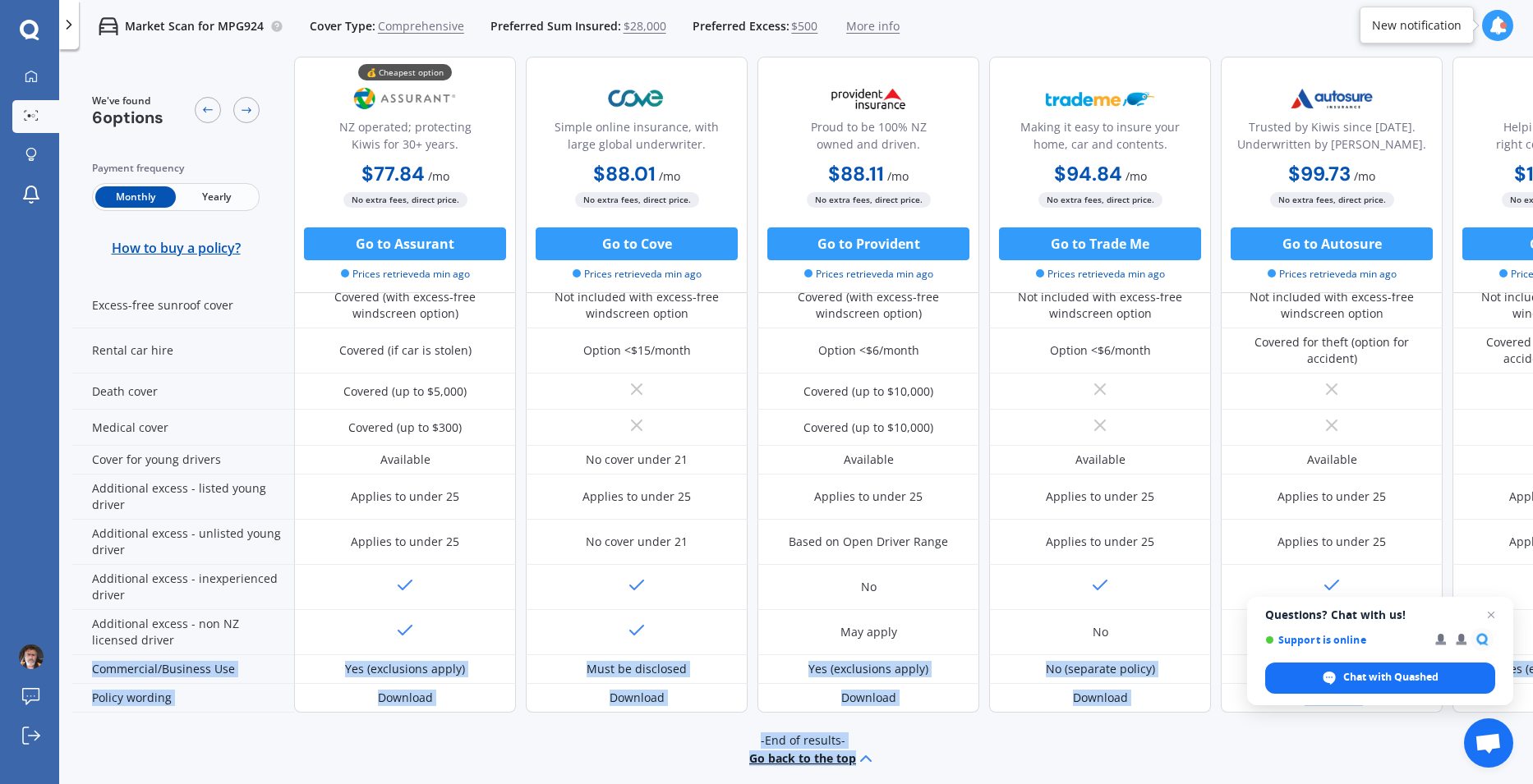
scroll to position [724, 0]
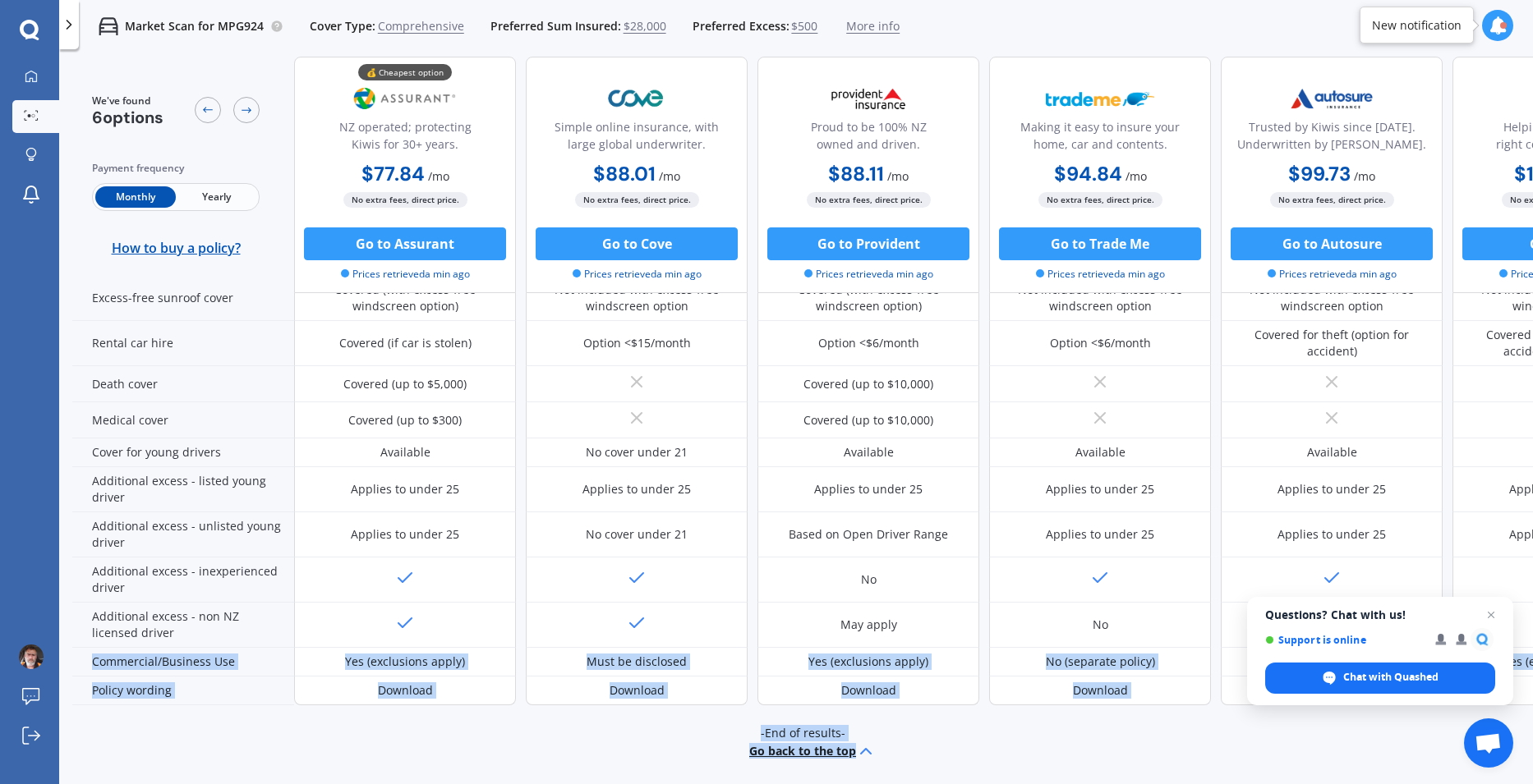
drag, startPoint x: 1354, startPoint y: 766, endPoint x: 1274, endPoint y: 763, distance: 80.1
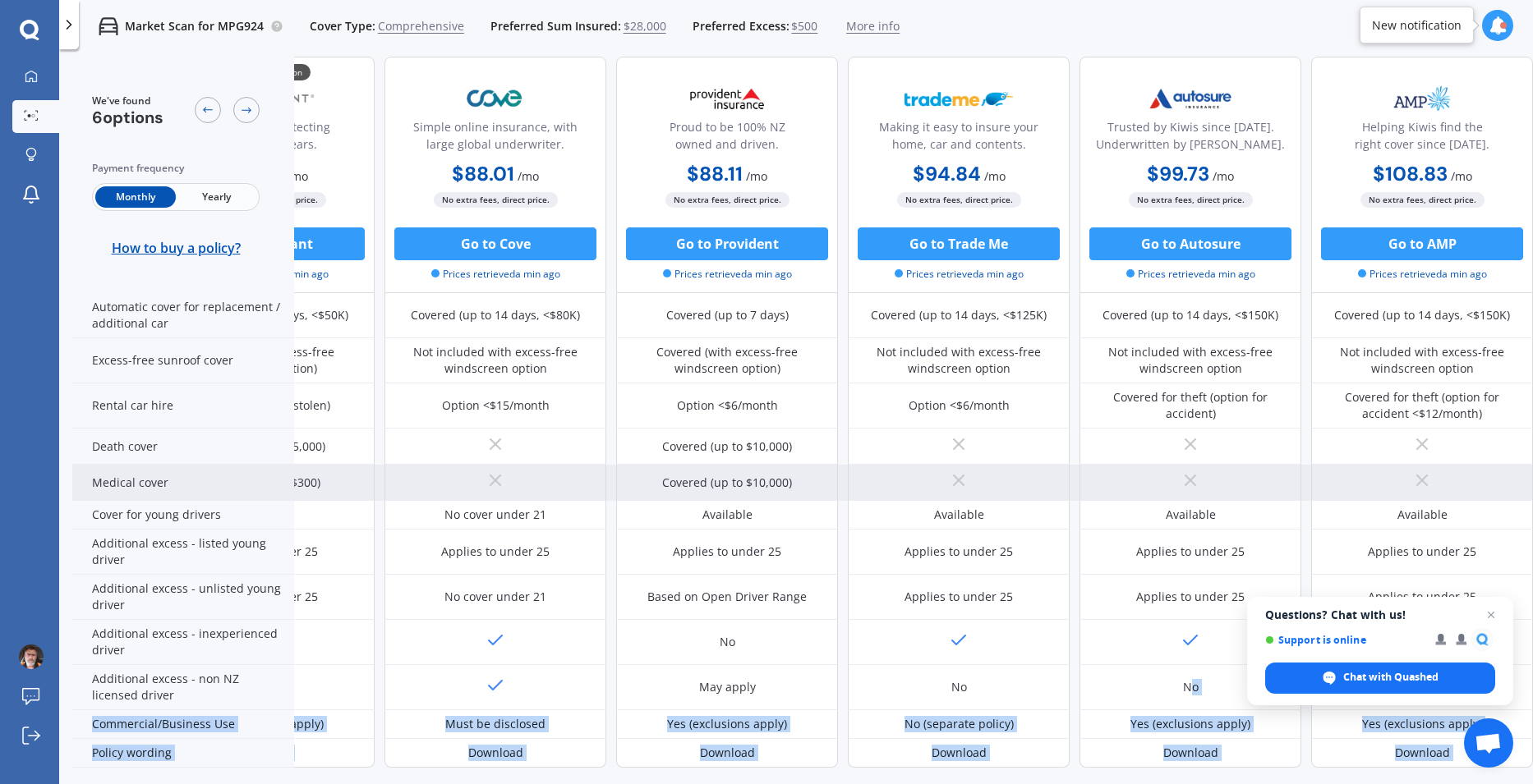
scroll to position [724, 149]
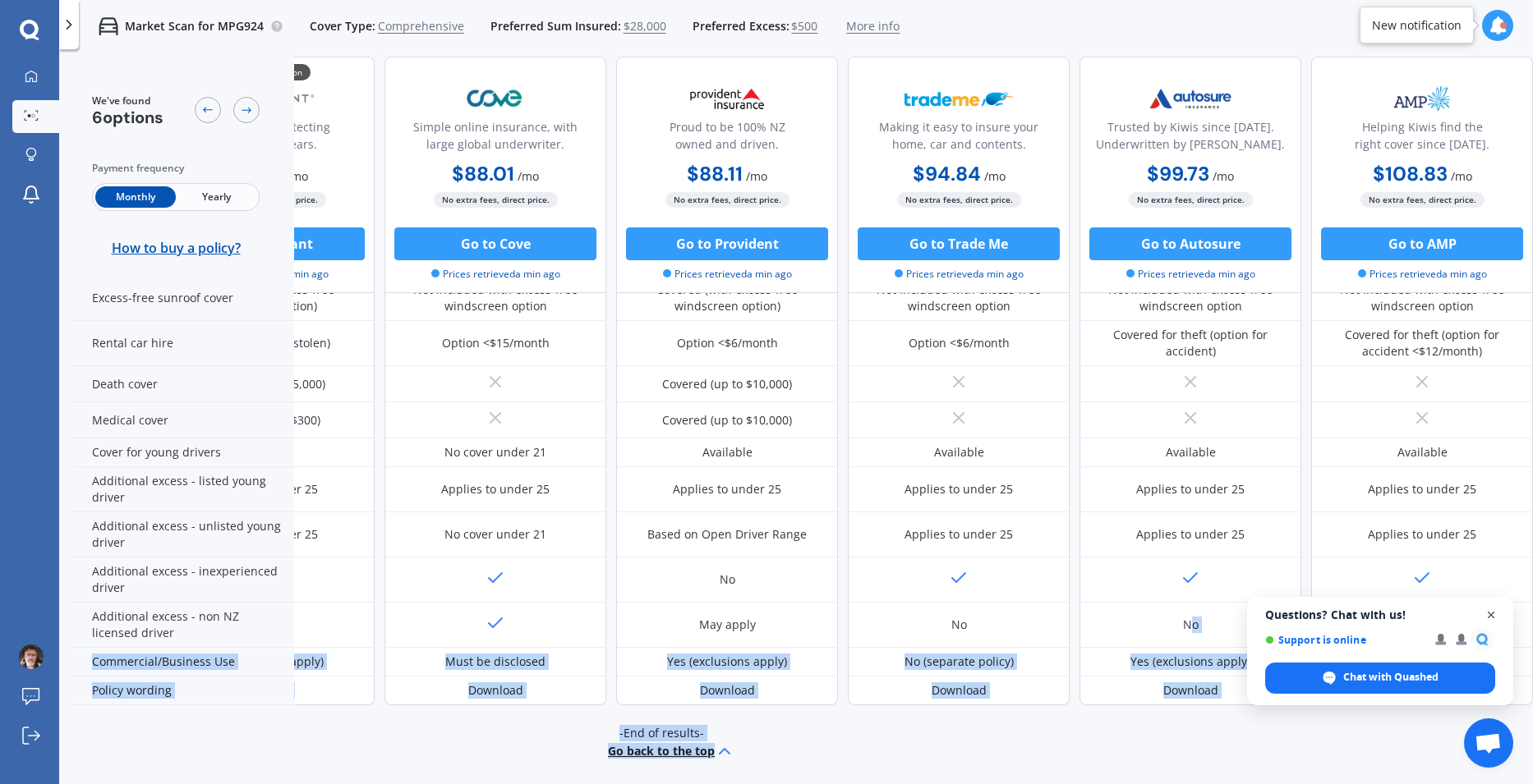
click at [1493, 613] on span "Close chat" at bounding box center [1491, 615] width 21 height 21
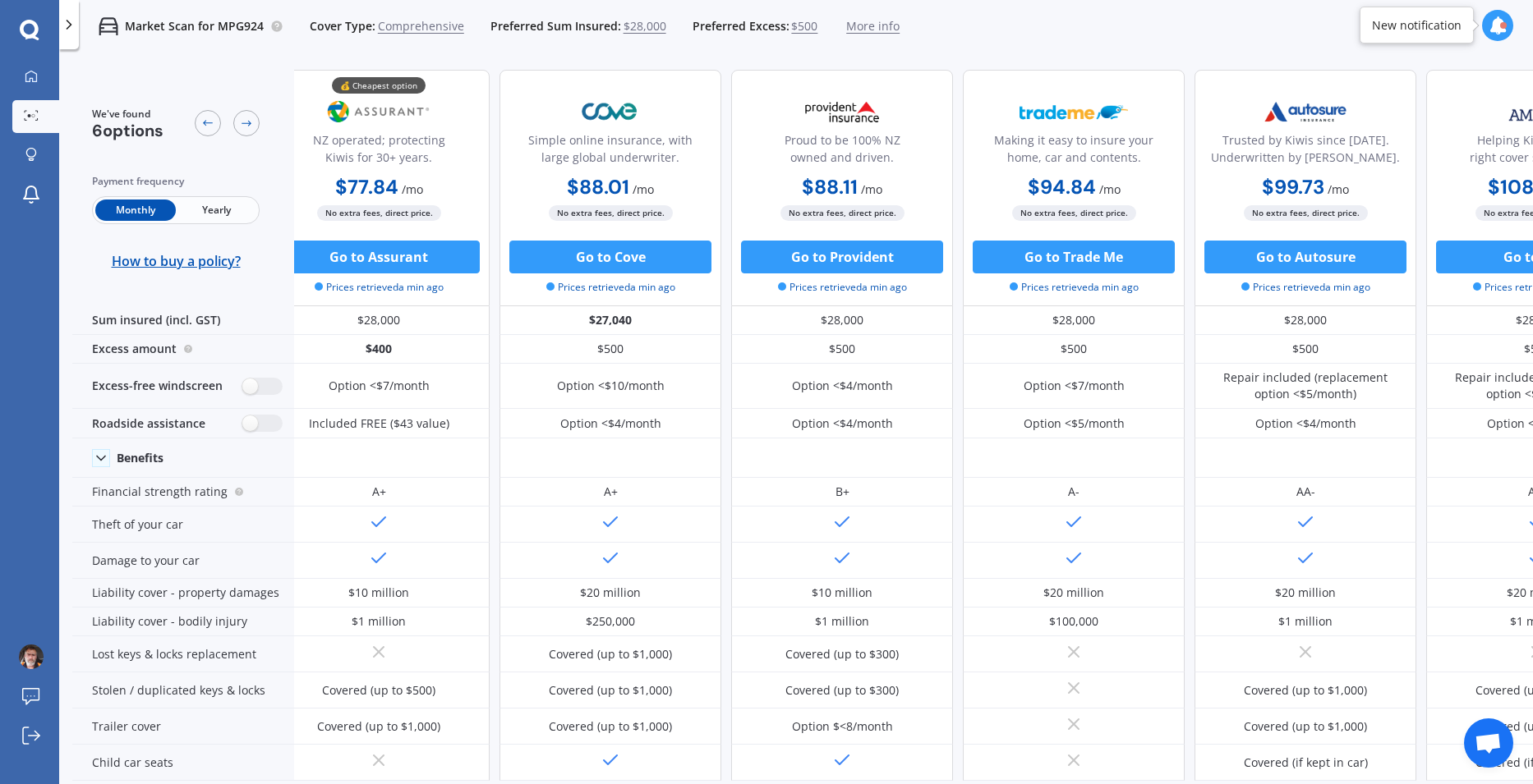
scroll to position [0, 0]
